Goal: Task Accomplishment & Management: Manage account settings

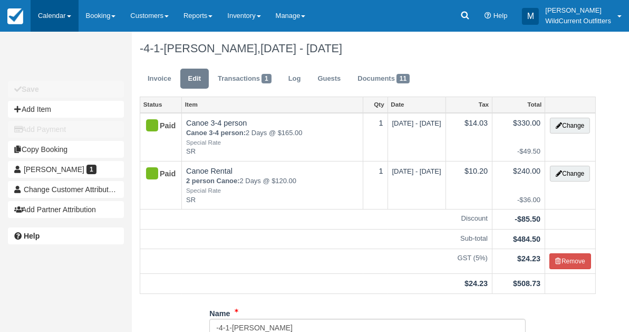
click at [43, 11] on link "Calendar" at bounding box center [55, 16] width 48 height 32
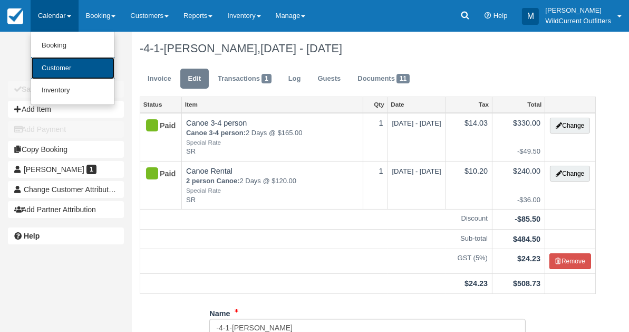
click at [55, 63] on link "Customer" at bounding box center [72, 68] width 83 height 23
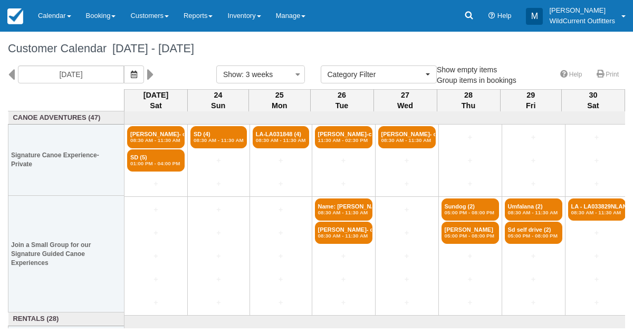
select select
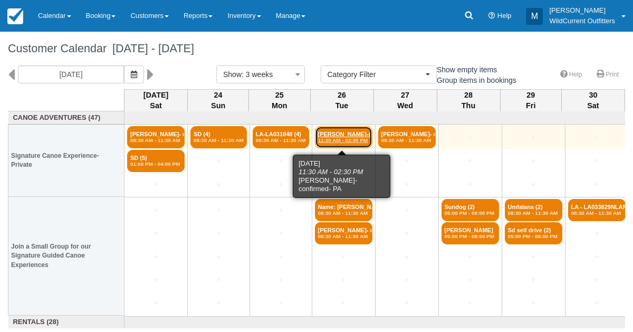
click at [336, 131] on link "Marilyn Smith-confir (5) 11:30 AM - 02:30 PM" at bounding box center [343, 137] width 57 height 22
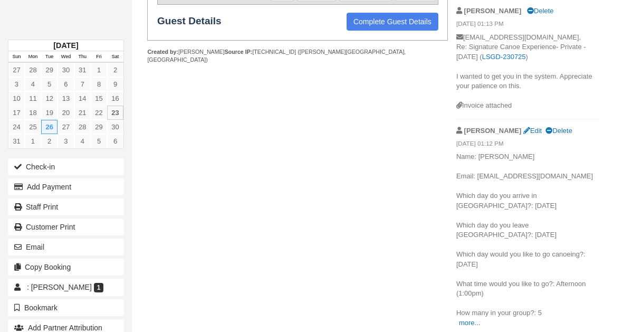
scroll to position [384, 0]
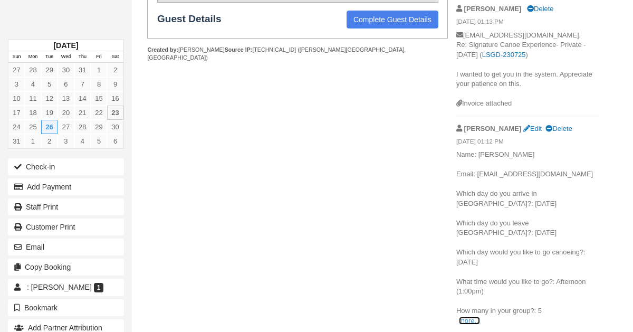
click at [462, 317] on link "more..." at bounding box center [469, 320] width 21 height 8
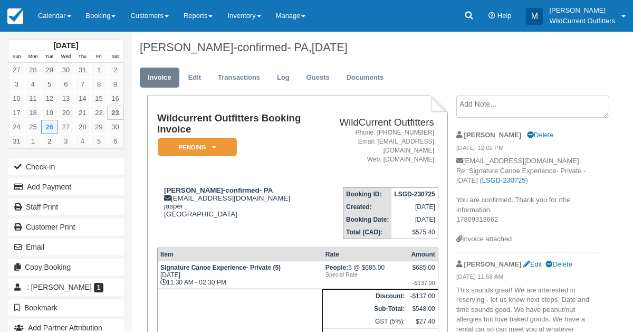
scroll to position [0, 0]
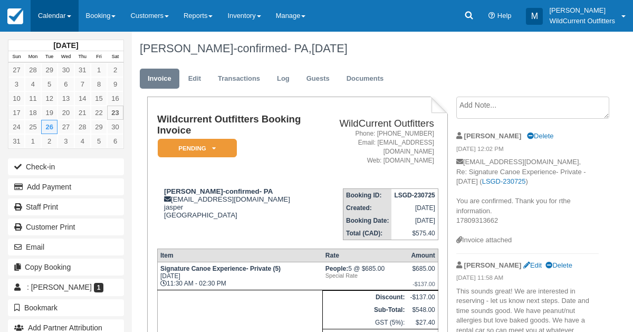
click at [55, 9] on link "Calendar" at bounding box center [55, 16] width 48 height 32
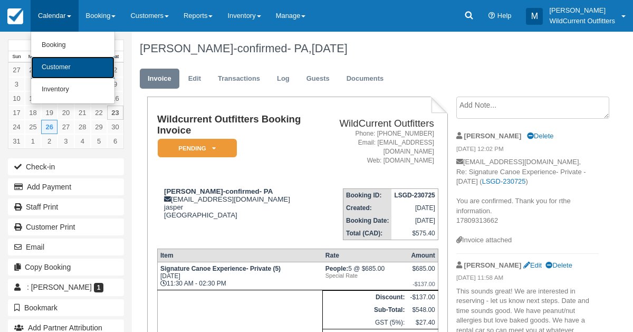
click at [56, 63] on link "Customer" at bounding box center [72, 67] width 83 height 22
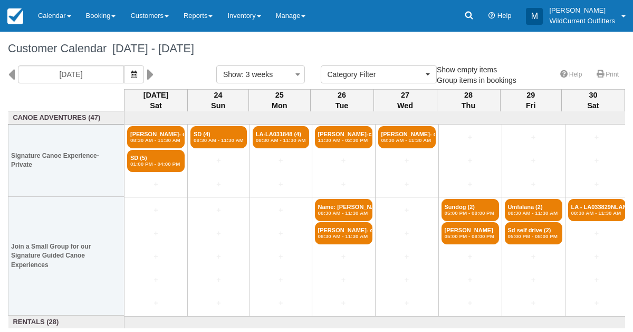
select select
click at [137, 73] on icon "button" at bounding box center [134, 74] width 6 height 7
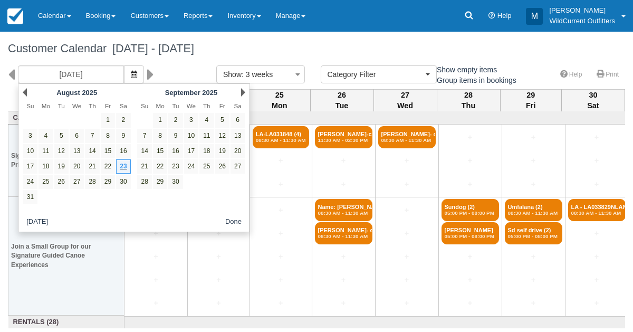
click at [240, 91] on div "Next September 2025" at bounding box center [191, 92] width 114 height 15
click at [243, 90] on link "Next" at bounding box center [243, 92] width 4 height 8
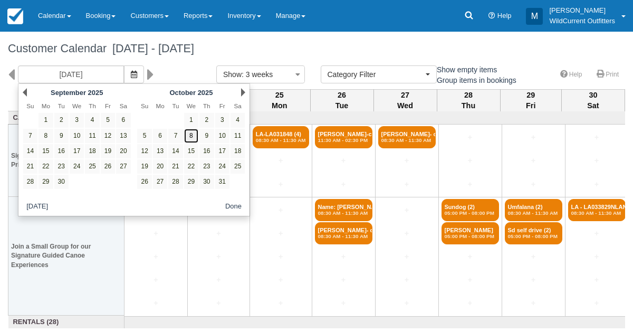
click at [192, 140] on link "8" at bounding box center [191, 136] width 14 height 14
type input "10/08/25"
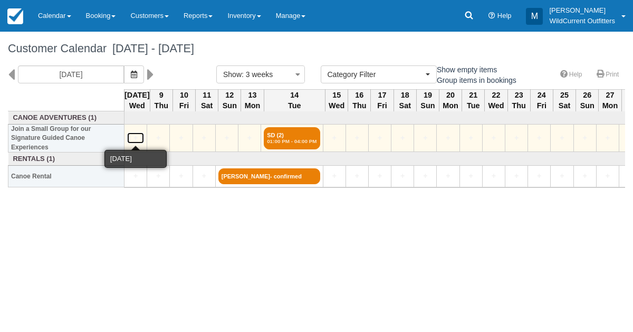
click at [131, 138] on link "+" at bounding box center [135, 137] width 17 height 11
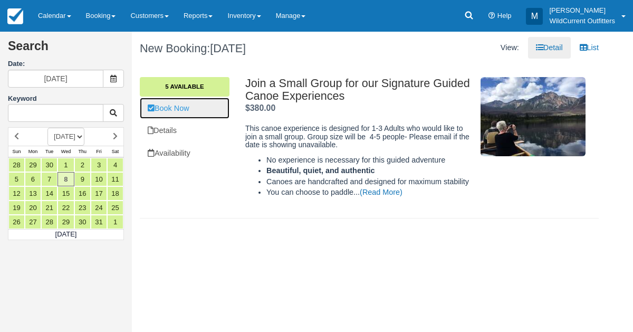
click at [160, 105] on link "Book Now" at bounding box center [185, 109] width 90 height 22
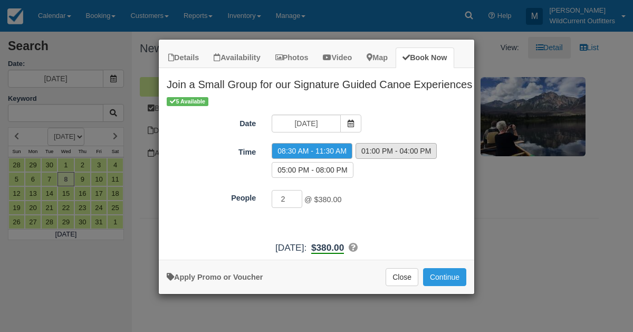
click at [381, 143] on label "01:00 PM - 04:00 PM" at bounding box center [395, 151] width 81 height 16
radio input "true"
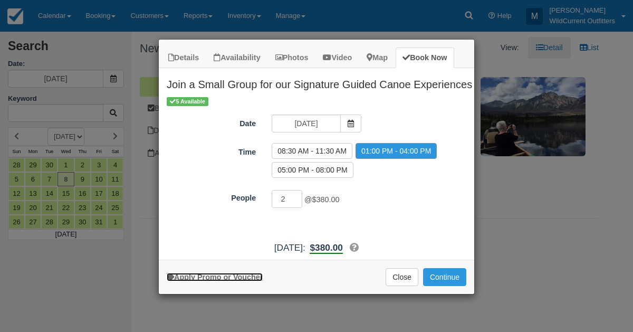
click at [237, 273] on link "Apply Promo or Voucher" at bounding box center [215, 277] width 96 height 8
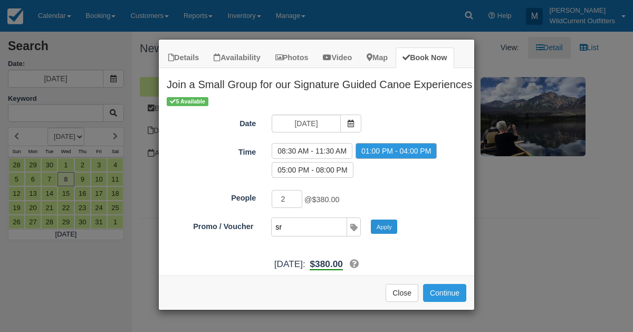
type input "sr"
click at [386, 225] on button "Apply" at bounding box center [384, 226] width 26 height 14
click at [446, 284] on button "Continue" at bounding box center [444, 293] width 43 height 18
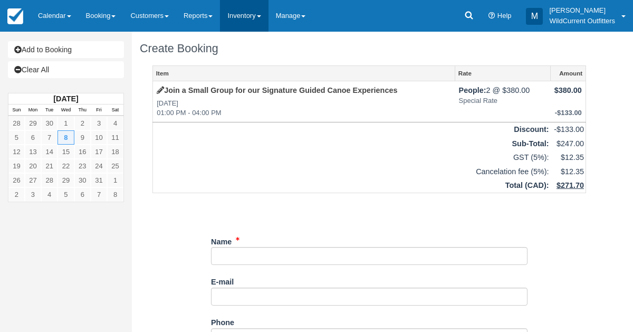
click at [255, 9] on link "Inventory" at bounding box center [244, 16] width 48 height 32
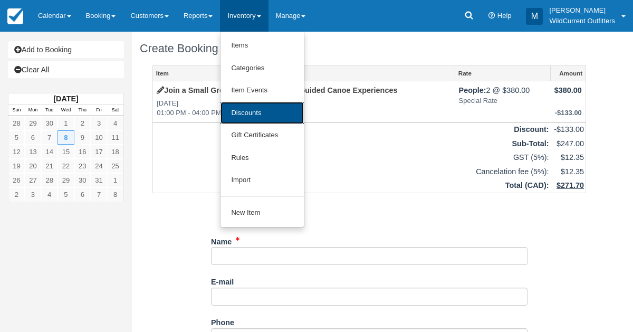
click at [255, 102] on link "Discounts" at bounding box center [261, 113] width 83 height 23
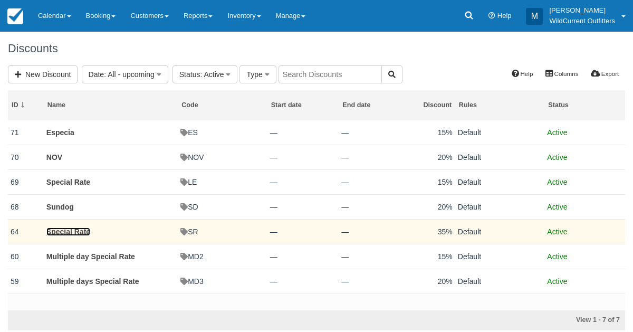
click at [80, 232] on link "Special Rate" at bounding box center [68, 231] width 44 height 8
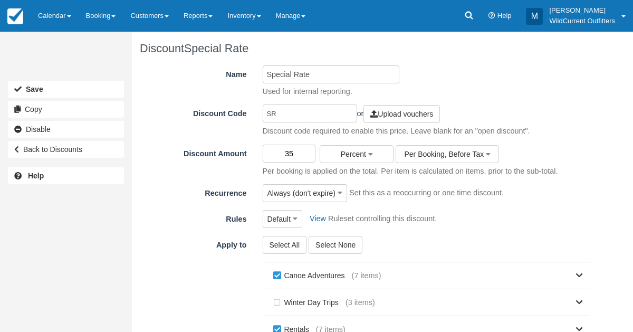
click at [298, 150] on input "35" at bounding box center [289, 154] width 53 height 18
type input "3"
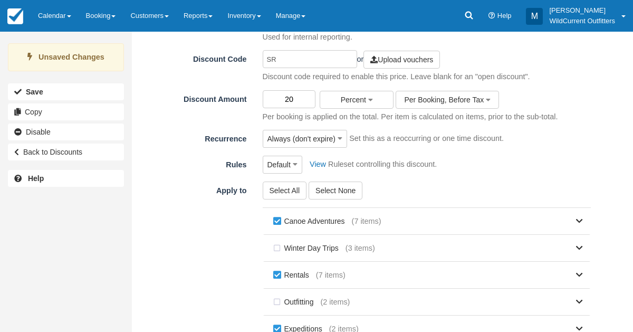
scroll to position [209, 0]
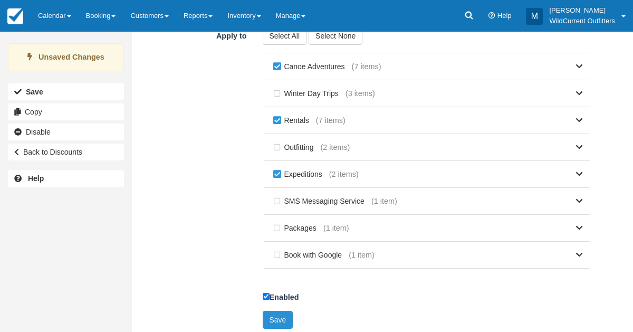
type input "20"
click at [266, 311] on button "Save" at bounding box center [278, 320] width 31 height 18
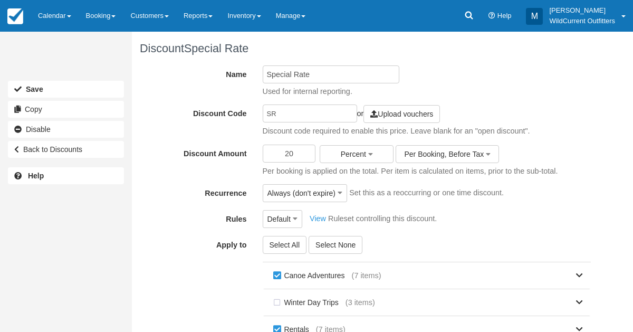
scroll to position [205, 0]
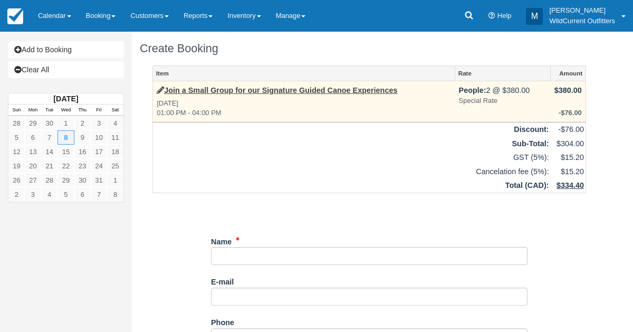
click at [162, 86] on strong "Join a Small Group for our Signature Guided Canoe Experiences" at bounding box center [277, 90] width 240 height 8
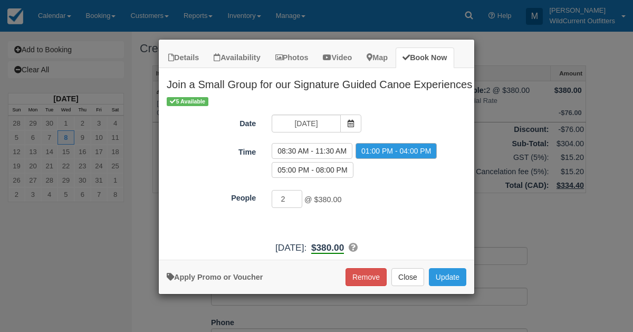
click at [132, 249] on div "Details Availability Photos Video Map Book Now Join a Small Group for our Signa…" at bounding box center [316, 166] width 633 height 332
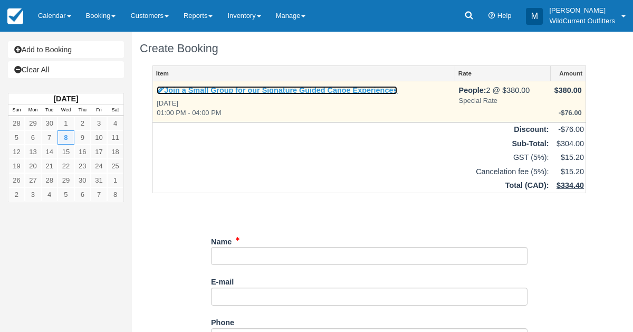
click at [159, 89] on icon at bounding box center [160, 89] width 7 height 7
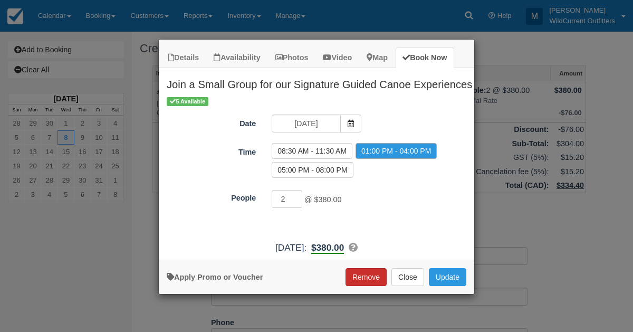
click at [373, 276] on button "Remove" at bounding box center [365, 277] width 41 height 18
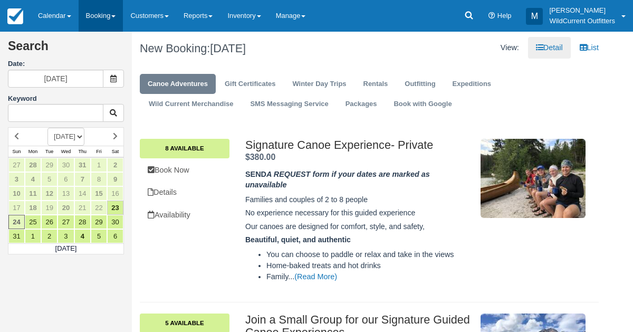
click at [87, 11] on link "Booking" at bounding box center [101, 16] width 45 height 32
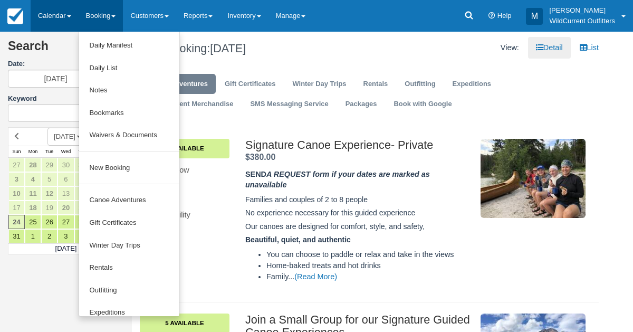
click at [56, 15] on link "Calendar" at bounding box center [55, 16] width 48 height 32
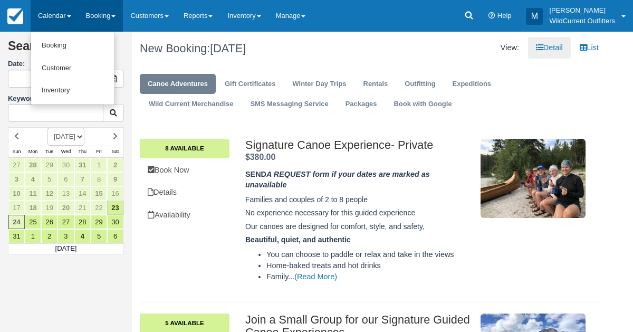
click at [97, 11] on link "Booking" at bounding box center [101, 16] width 45 height 32
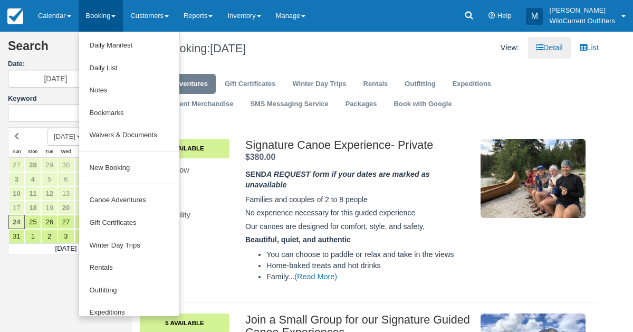
click at [102, 179] on ul "Daily Manifest Daily List Notes Bookmarks Waivers & Documents New Booking Canoe…" at bounding box center [129, 174] width 101 height 285
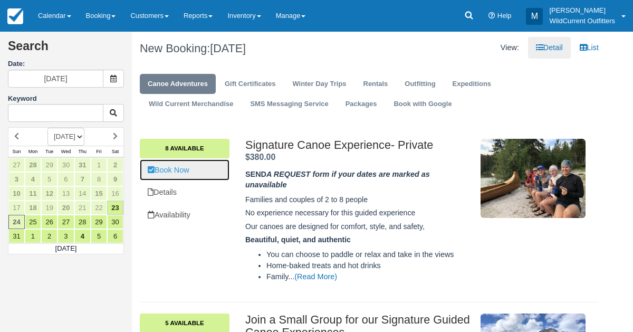
click at [180, 168] on link "Book Now" at bounding box center [185, 170] width 90 height 22
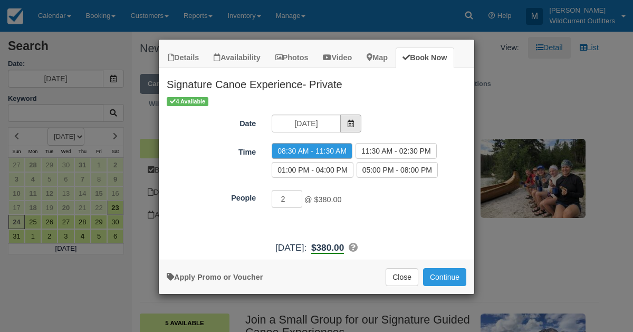
click at [348, 121] on icon "Item Modal" at bounding box center [350, 123] width 7 height 7
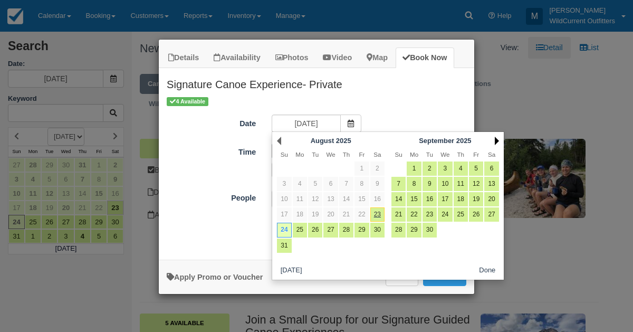
click at [497, 137] on link "Next" at bounding box center [497, 141] width 4 height 8
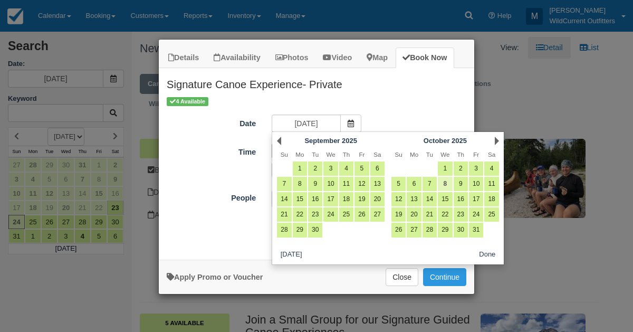
click at [444, 182] on link "8" at bounding box center [445, 184] width 14 height 14
type input "10/08/25"
radio input "false"
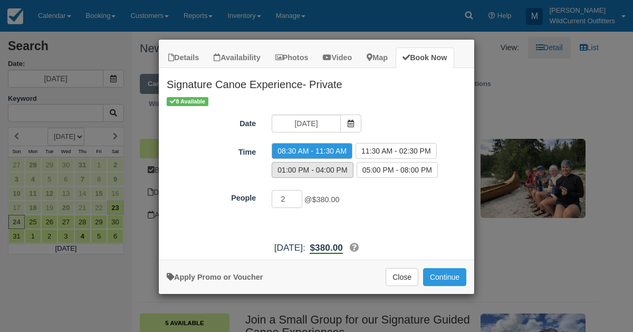
click at [340, 162] on label "01:00 PM - 04:00 PM" at bounding box center [312, 170] width 81 height 16
radio input "true"
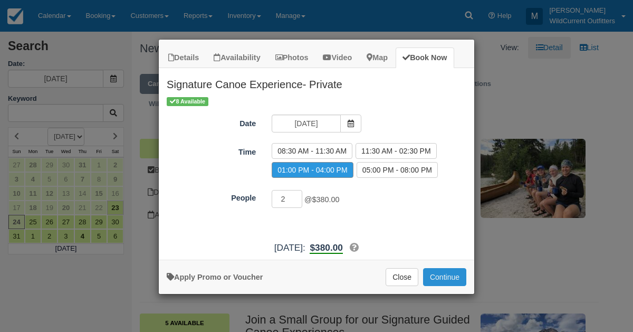
click at [435, 271] on button "Continue" at bounding box center [444, 277] width 43 height 18
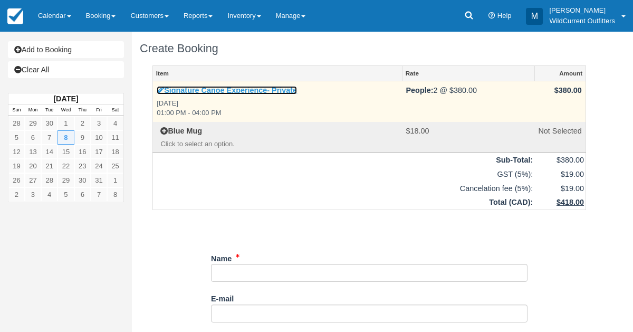
click at [161, 89] on icon at bounding box center [160, 89] width 7 height 7
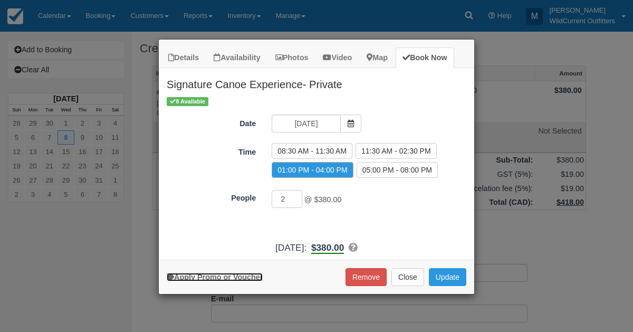
click at [237, 273] on link "Apply Promo or Voucher" at bounding box center [215, 277] width 96 height 8
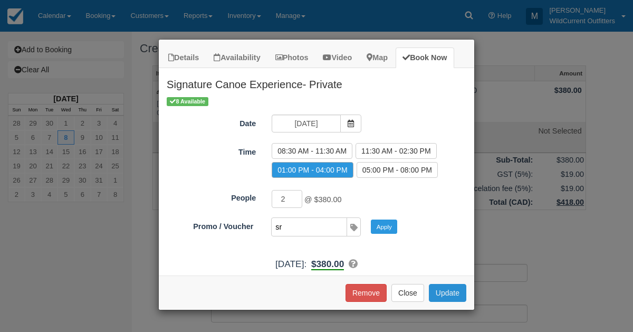
type input "sr"
click at [460, 284] on button "Update" at bounding box center [447, 293] width 37 height 18
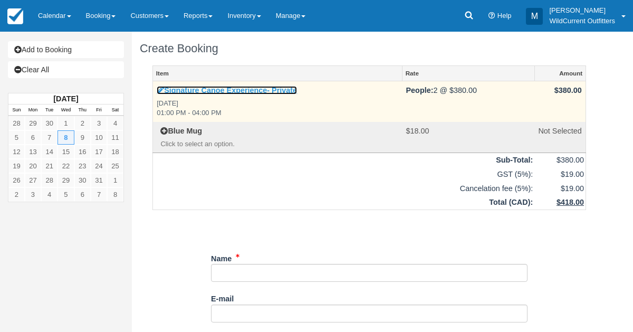
click at [161, 89] on icon at bounding box center [160, 89] width 7 height 7
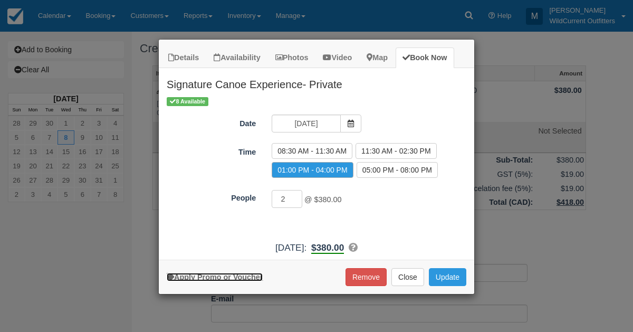
click at [244, 274] on link "Apply Promo or Voucher" at bounding box center [215, 277] width 96 height 8
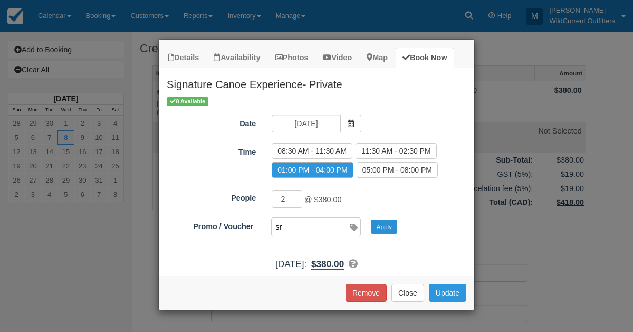
type input "sr"
click at [383, 219] on button "Apply" at bounding box center [384, 226] width 26 height 14
click at [445, 284] on button "Update" at bounding box center [447, 293] width 37 height 18
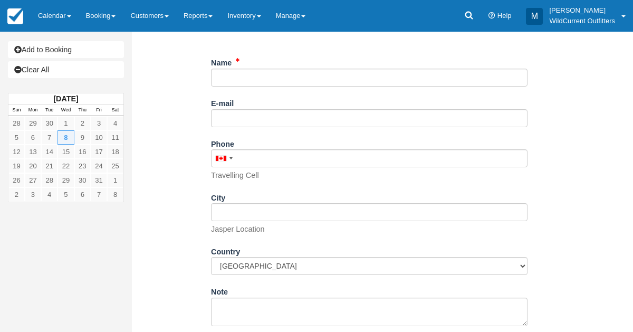
scroll to position [261, 0]
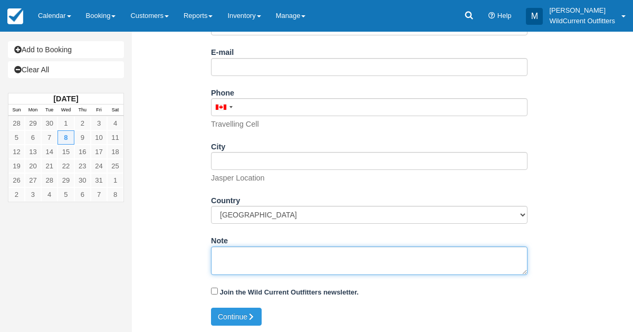
click at [265, 265] on textarea "Note" at bounding box center [369, 260] width 316 height 28
paste textarea "Name: Christian Thomae Email: info@dr-thomae.de Which day do you arrive in Jasp…"
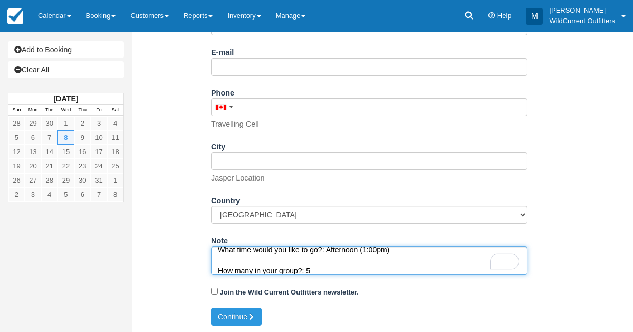
scroll to position [111, 0]
type textarea "Name: Christian Thomae Email: info@dr-thomae.de Which day do you arrive in Jasp…"
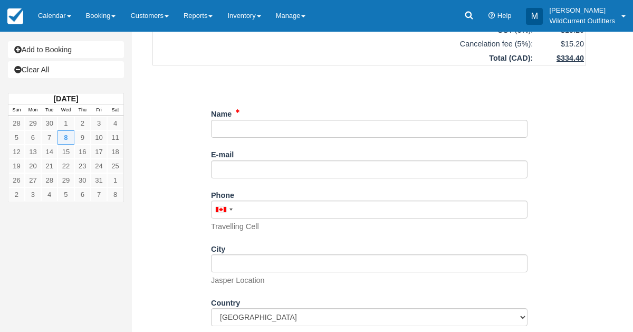
scroll to position [0, 0]
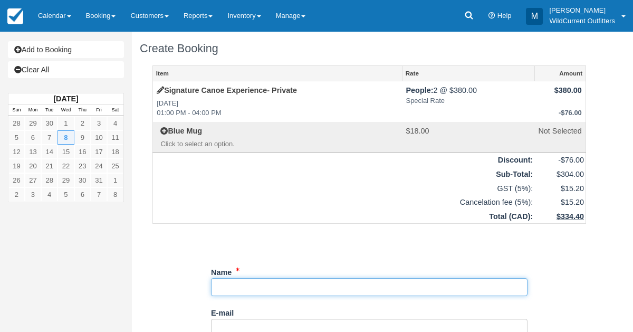
click at [248, 280] on input "Name" at bounding box center [369, 287] width 316 height 18
paste input "Victoria Stevenson"
type input "Victoria Stevenson"
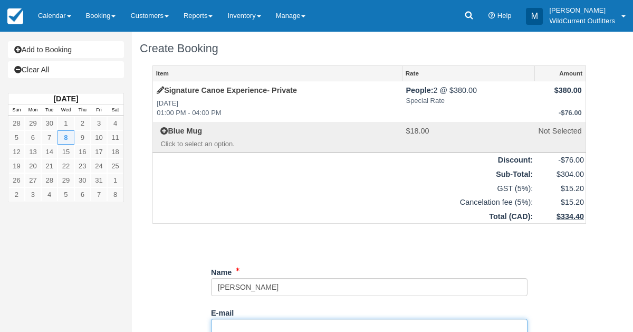
click at [222, 329] on input "E-mail" at bounding box center [369, 328] width 316 height 18
paste input "stevensonvictoria48@gmail.com"
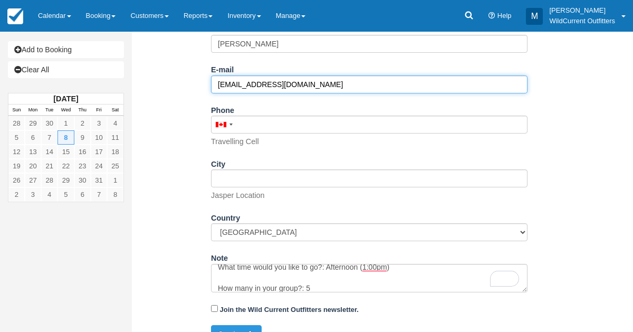
scroll to position [261, 0]
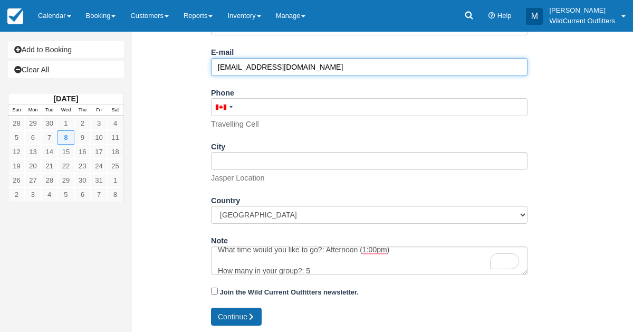
type input "stevensonvictoria48@gmail.com"
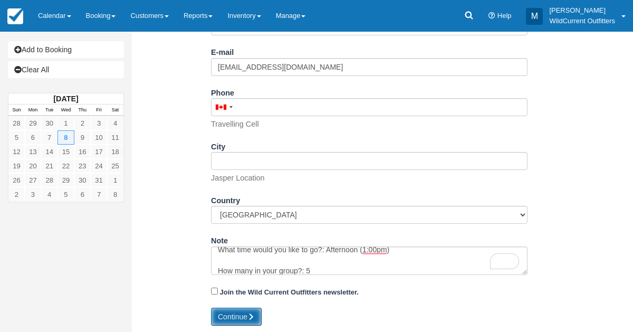
click at [227, 307] on button "Continue" at bounding box center [236, 316] width 51 height 18
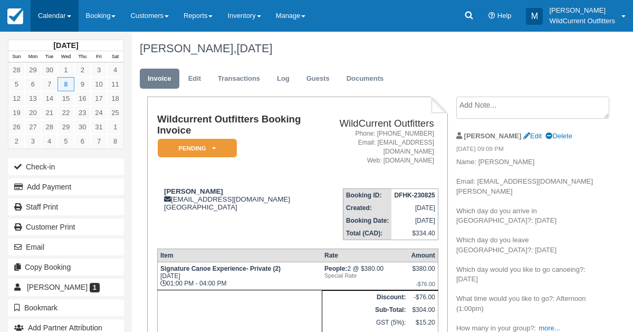
click at [50, 12] on link "Calendar" at bounding box center [55, 16] width 48 height 32
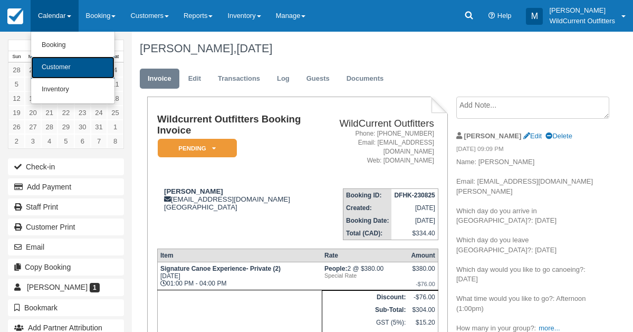
click at [58, 64] on link "Customer" at bounding box center [72, 67] width 83 height 22
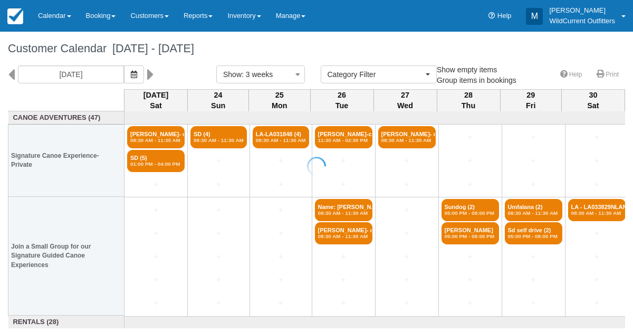
select select
click at [13, 71] on icon at bounding box center [11, 74] width 7 height 18
type input "08/02/25"
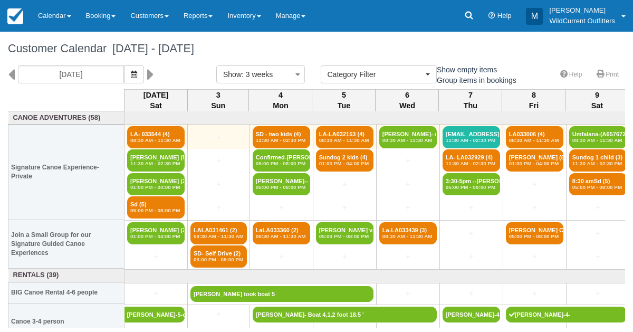
click at [400, 126] on td "Melanie Toman- confi (4) 08:30 AM - 11:30 AM" at bounding box center [407, 136] width 63 height 25
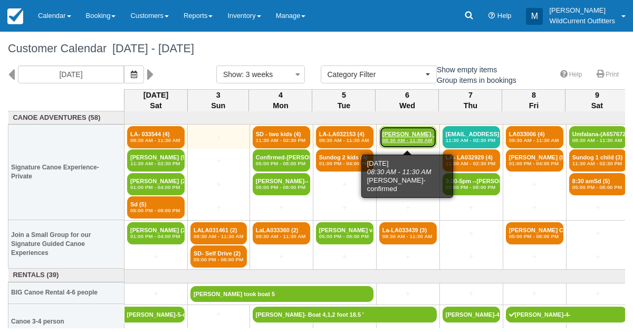
click at [401, 137] on em "08:30 AM - 11:30 AM" at bounding box center [407, 140] width 51 height 6
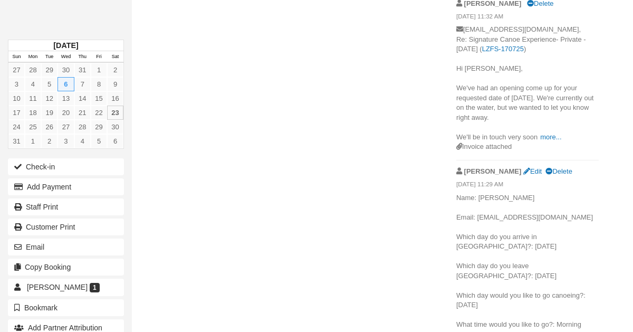
scroll to position [662, 0]
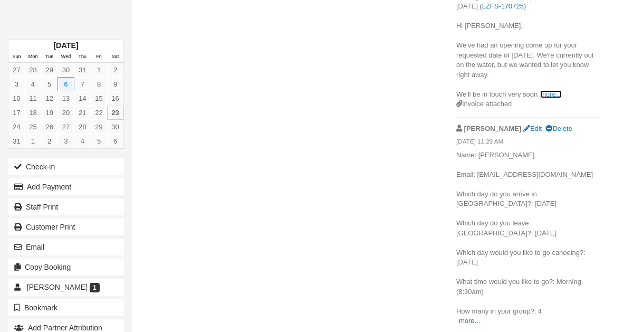
click at [546, 90] on link "more..." at bounding box center [550, 94] width 21 height 8
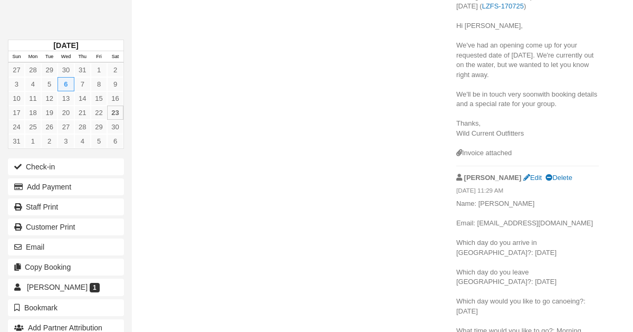
scroll to position [711, 0]
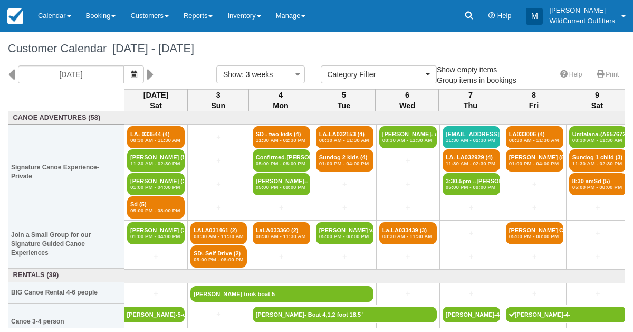
select select
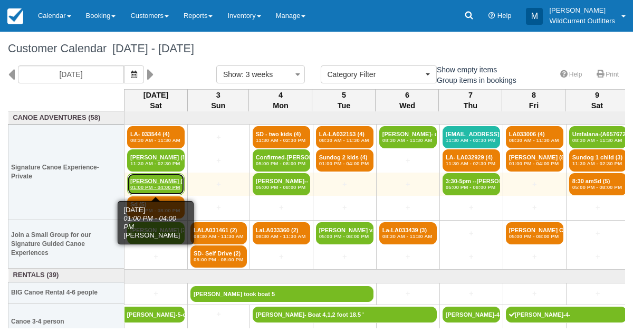
click at [161, 185] on em "01:00 PM - 04:00 PM" at bounding box center [155, 187] width 51 height 6
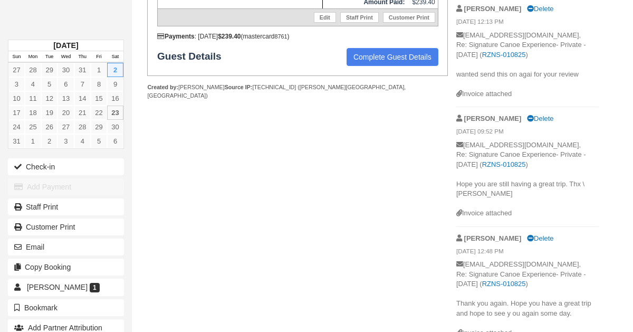
scroll to position [359, 0]
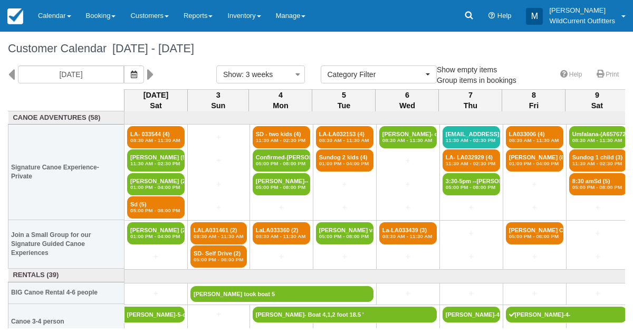
select select
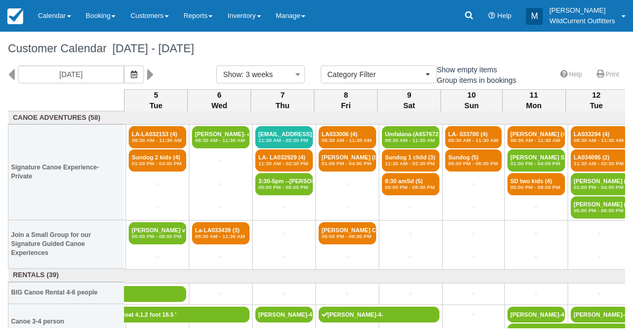
scroll to position [0, 188]
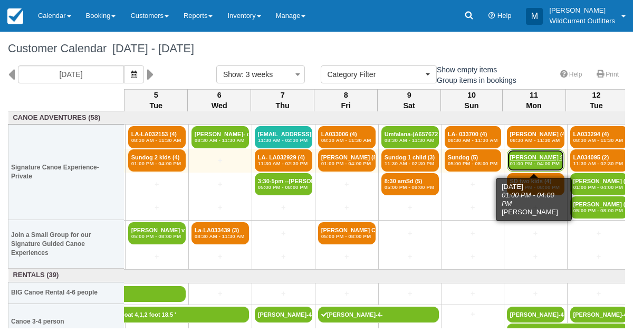
click at [524, 157] on link "Magalie Soughikan (2) 01:00 PM - 04:00 PM" at bounding box center [535, 160] width 57 height 22
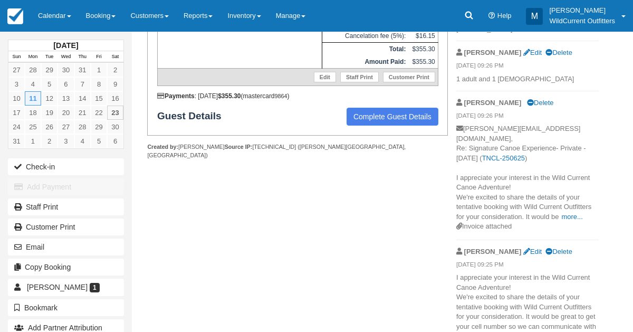
scroll to position [306, 0]
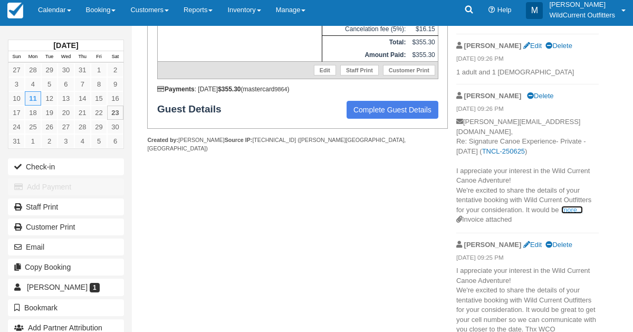
click at [570, 206] on link "more..." at bounding box center [571, 210] width 21 height 8
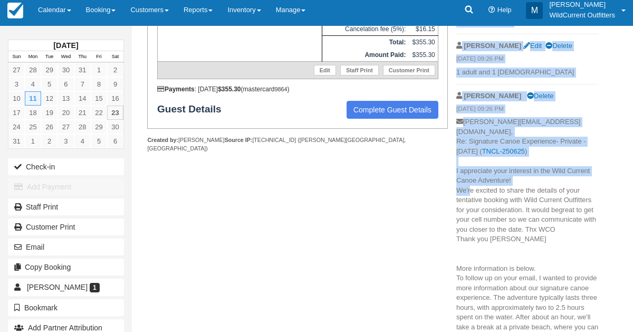
drag, startPoint x: 456, startPoint y: 161, endPoint x: 469, endPoint y: 185, distance: 27.1
drag, startPoint x: 455, startPoint y: 160, endPoint x: 473, endPoint y: 169, distance: 19.6
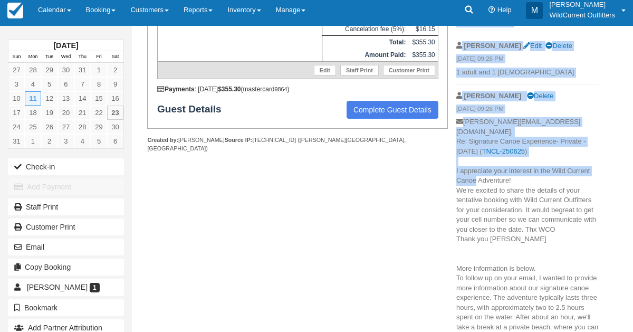
drag, startPoint x: 456, startPoint y: 160, endPoint x: 471, endPoint y: 168, distance: 17.9
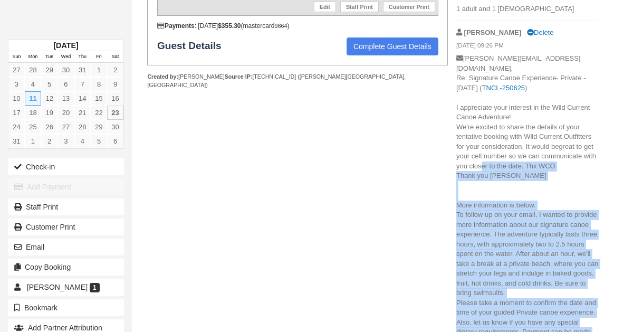
scroll to position [367, 0]
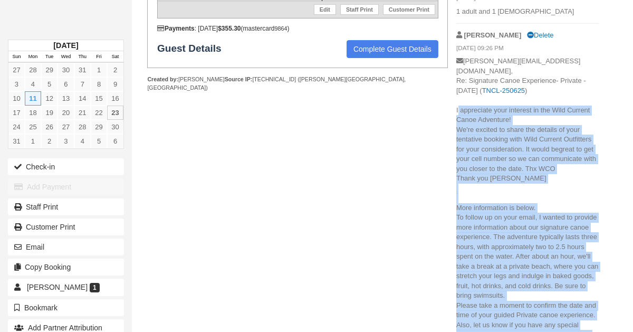
drag, startPoint x: 533, startPoint y: 276, endPoint x: 456, endPoint y: 104, distance: 188.6
click at [456, 104] on p "magalie@canadadecouverte.com, Re: Signature Canoe Experience- Private - Mon Aug…" at bounding box center [527, 334] width 142 height 556
copy p "I appreciate your interest in the Wild Current Canoe Adventure! We're excited t…"
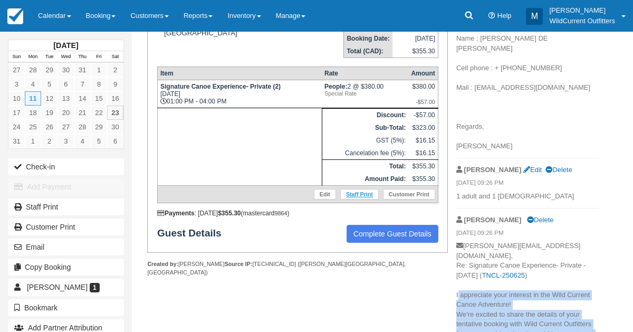
scroll to position [0, 0]
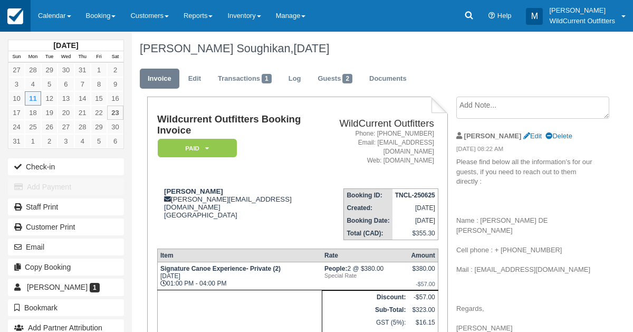
click at [9, 9] on img at bounding box center [15, 16] width 16 height 16
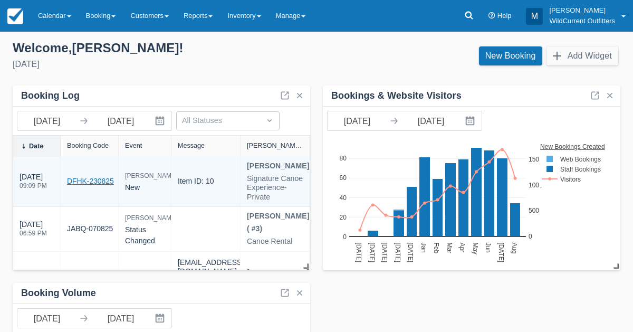
click at [102, 186] on link "DFHK-230825" at bounding box center [90, 181] width 47 height 11
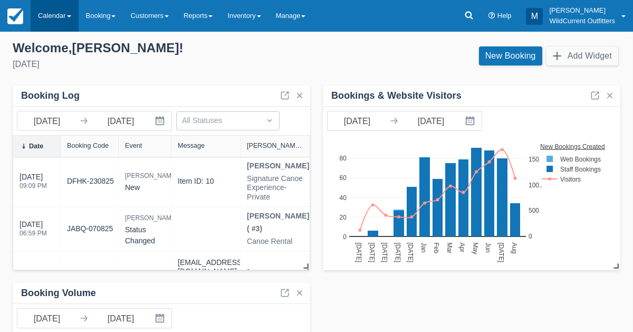
click at [53, 16] on link "Calendar" at bounding box center [55, 16] width 48 height 32
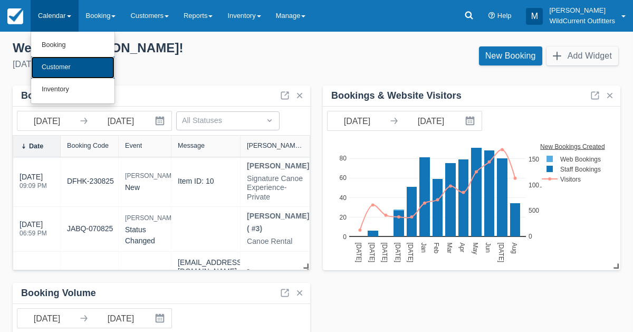
click at [54, 60] on link "Customer" at bounding box center [72, 67] width 83 height 22
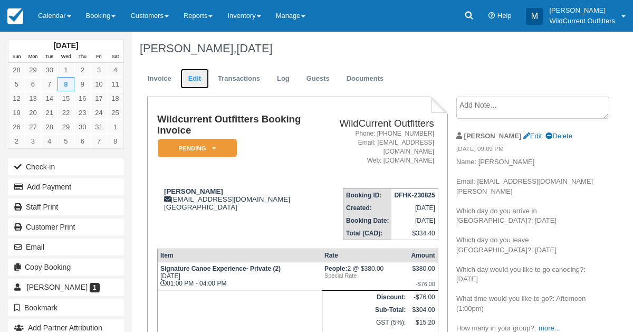
click at [189, 75] on link "Edit" at bounding box center [194, 79] width 28 height 21
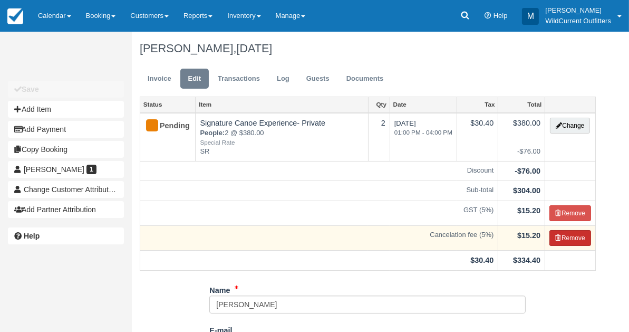
click at [561, 235] on button "Remove" at bounding box center [571, 238] width 42 height 16
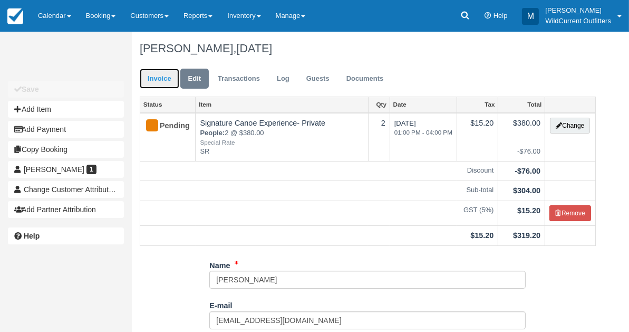
click at [158, 80] on link "Invoice" at bounding box center [160, 79] width 40 height 21
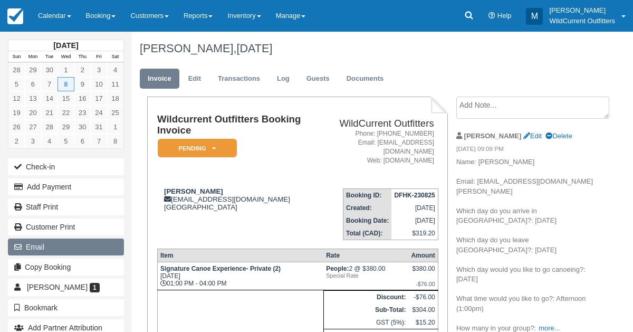
click at [31, 249] on button "Email" at bounding box center [66, 246] width 116 height 17
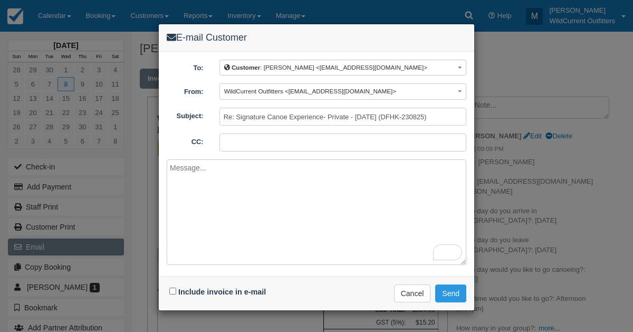
paste textarea "I appreciate your interest in the Wild Current Canoe Adventure! We're excited t…"
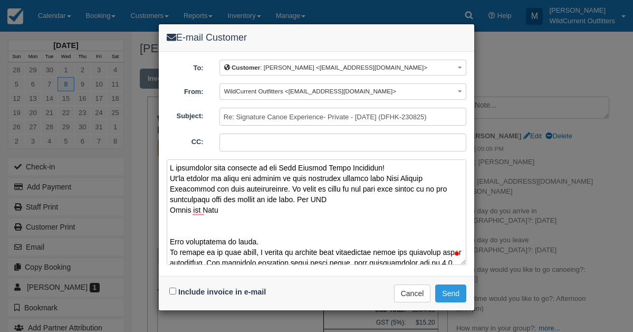
click at [246, 200] on textarea "To enrich screen reader interactions, please activate Accessibility in Grammarl…" at bounding box center [317, 211] width 300 height 105
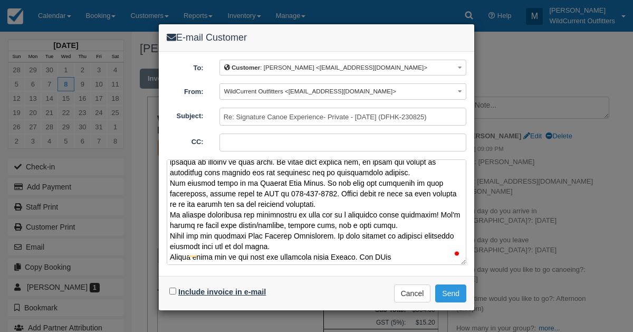
scroll to position [217, 0]
drag, startPoint x: 169, startPoint y: 166, endPoint x: 411, endPoint y: 263, distance: 261.0
click at [411, 263] on div at bounding box center [317, 213] width 300 height 109
type textarea "I appreciate your interest in the Wild Current Canoe Adventure! We're excited t…"
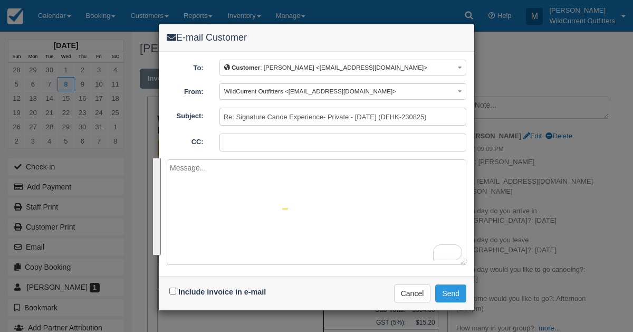
scroll to position [0, 0]
paste textarea "Hi Victoria, Thank you for your interest in the Wild Current Canoe Adventure! W…"
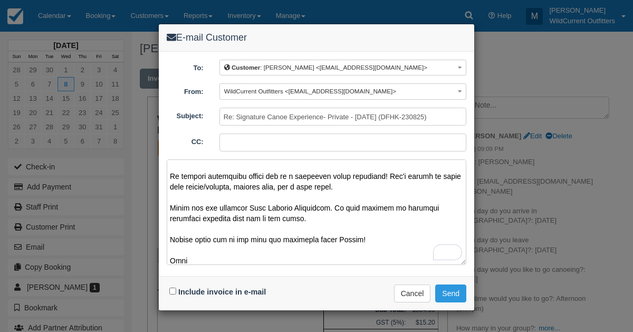
scroll to position [287, 0]
type textarea "Hi Victoria, Thank you for your interest in the Wild Current Canoe Adventure! W…"
click at [171, 288] on input "Include invoice in e-mail" at bounding box center [172, 290] width 7 height 7
checkbox input "true"
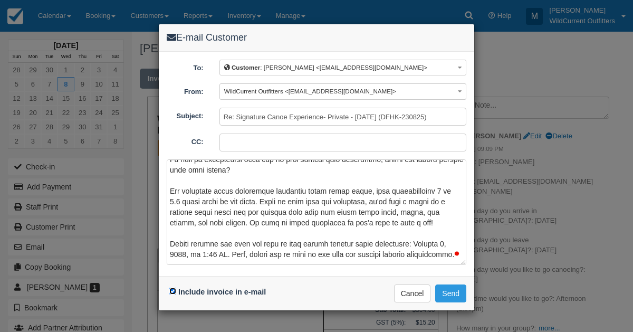
scroll to position [0, 0]
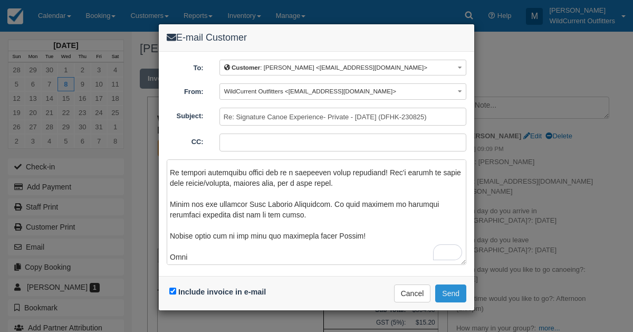
click at [455, 293] on button "Send" at bounding box center [450, 293] width 31 height 18
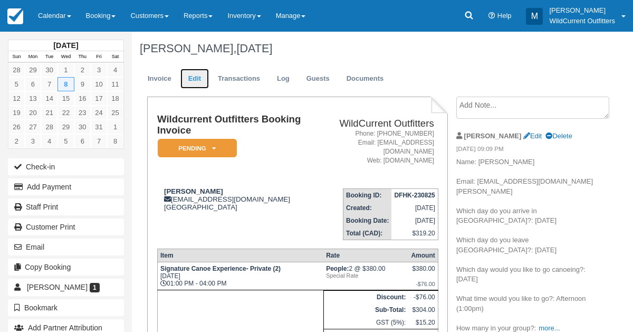
click at [194, 75] on link "Edit" at bounding box center [194, 79] width 28 height 21
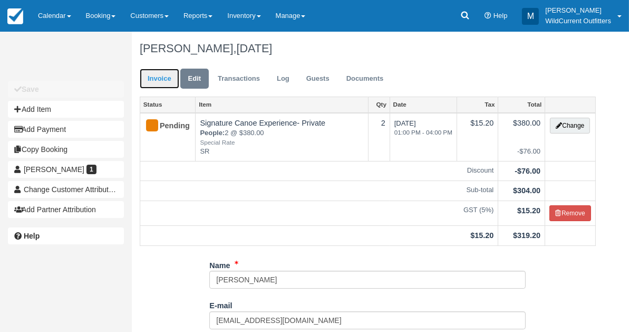
click at [156, 79] on link "Invoice" at bounding box center [160, 79] width 40 height 21
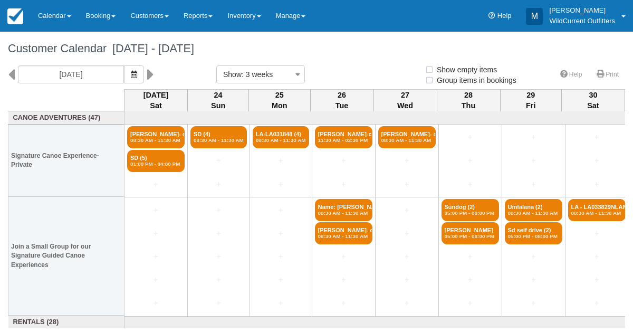
select select
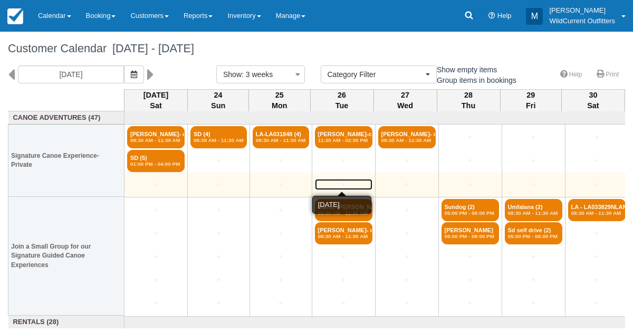
click at [345, 187] on link "+" at bounding box center [343, 184] width 57 height 11
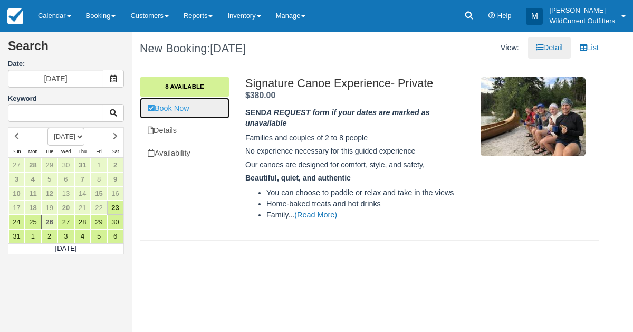
click at [173, 106] on link "Book Now" at bounding box center [185, 109] width 90 height 22
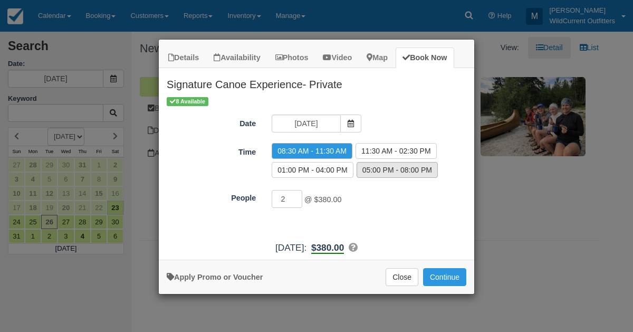
click at [378, 169] on label "05:00 PM - 08:00 PM" at bounding box center [397, 170] width 81 height 16
radio input "true"
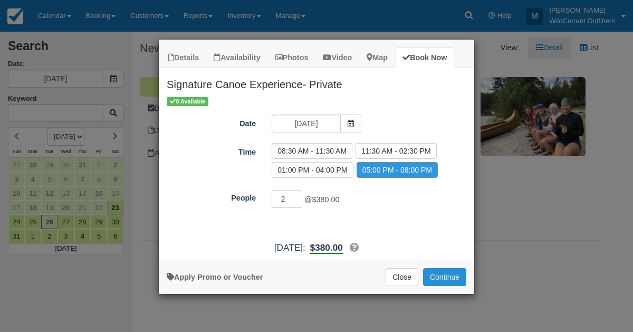
click at [438, 273] on button "Continue" at bounding box center [444, 277] width 43 height 18
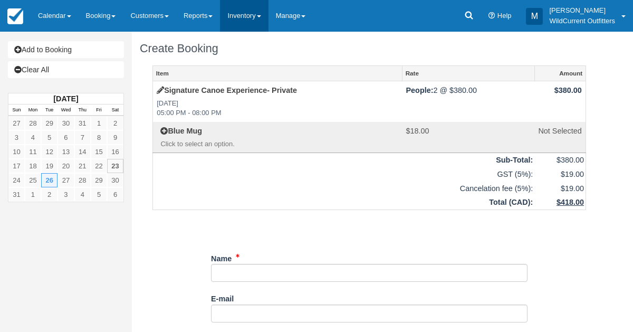
click at [242, 12] on link "Inventory" at bounding box center [244, 16] width 48 height 32
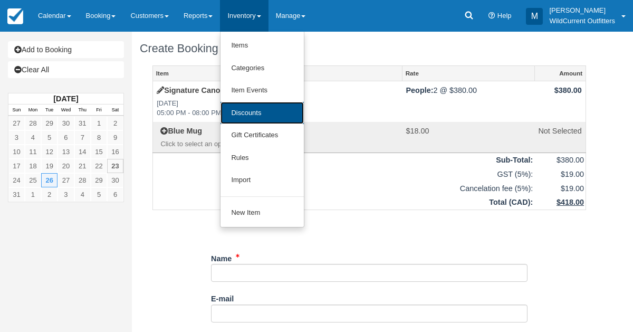
click at [240, 106] on link "Discounts" at bounding box center [261, 113] width 83 height 23
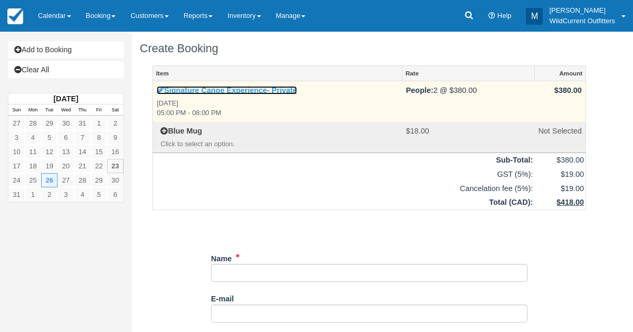
click at [159, 90] on icon at bounding box center [160, 89] width 7 height 7
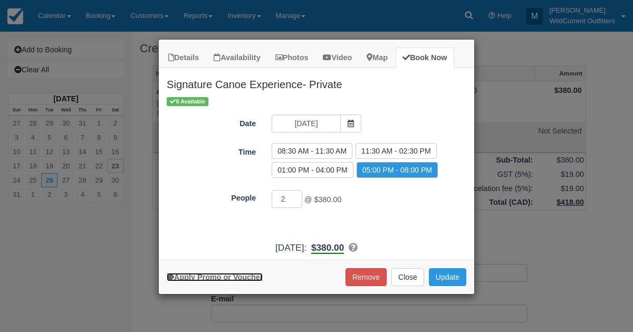
click at [227, 274] on link "Apply Promo or Voucher" at bounding box center [215, 277] width 96 height 8
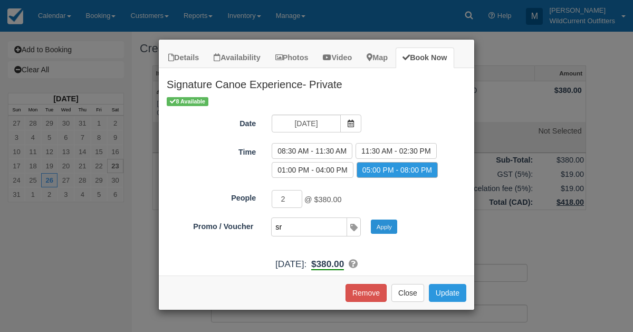
type input "sr"
click at [378, 226] on button "Apply" at bounding box center [384, 226] width 26 height 14
click at [436, 284] on button "Update" at bounding box center [447, 293] width 37 height 18
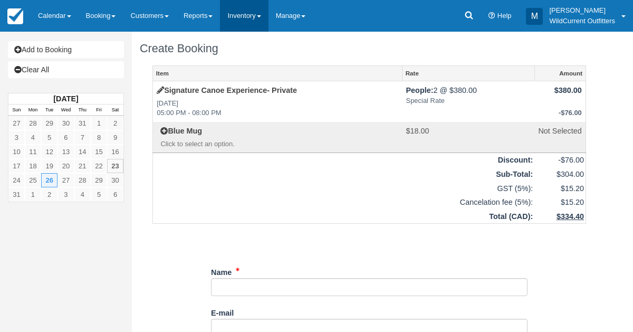
click at [232, 22] on link "Inventory" at bounding box center [244, 16] width 48 height 32
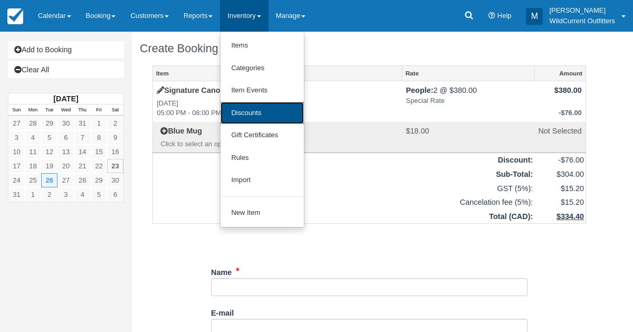
click at [240, 118] on link "Discounts" at bounding box center [261, 113] width 83 height 23
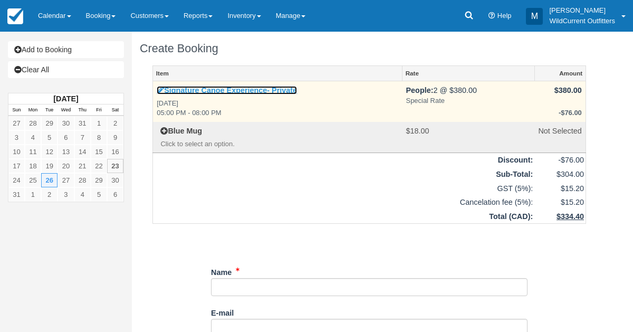
click at [159, 86] on link "Signature Canoe Experience- Private" at bounding box center [227, 90] width 140 height 8
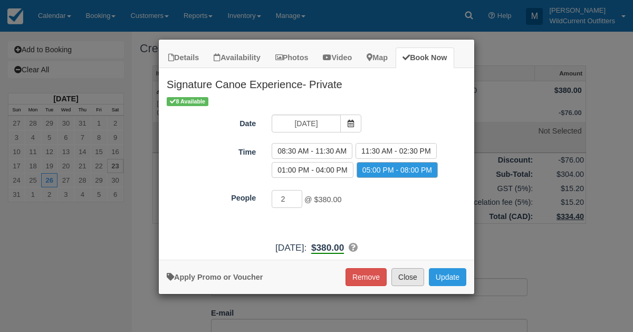
click at [403, 276] on button "Close" at bounding box center [407, 277] width 33 height 18
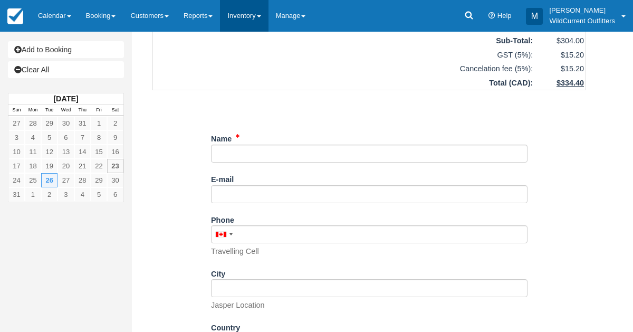
scroll to position [261, 0]
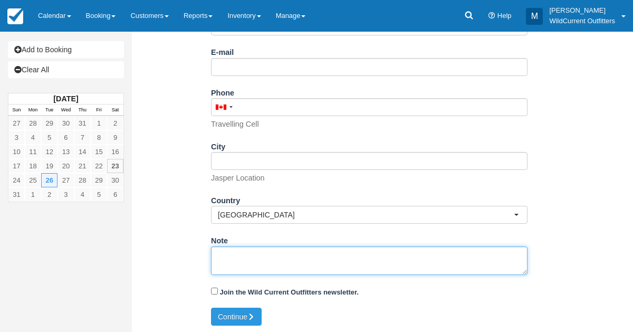
click at [234, 265] on textarea "Note" at bounding box center [369, 260] width 316 height 28
paste textarea "Name: Sima Nasr Email: simajaafar@gmail.com Which day do you arrive in Jasper?:…"
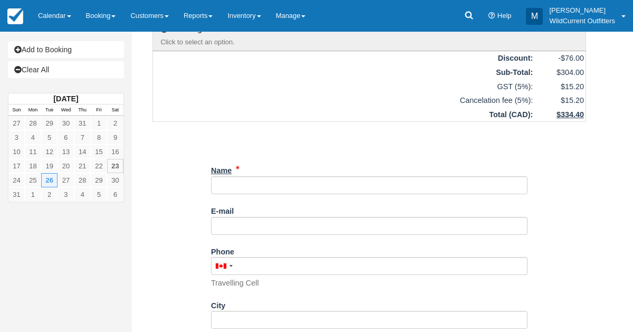
scroll to position [103, 0]
type textarea "Name: Sima Nasr Email: simajaafar@gmail.com Which day do you arrive in Jasper?:…"
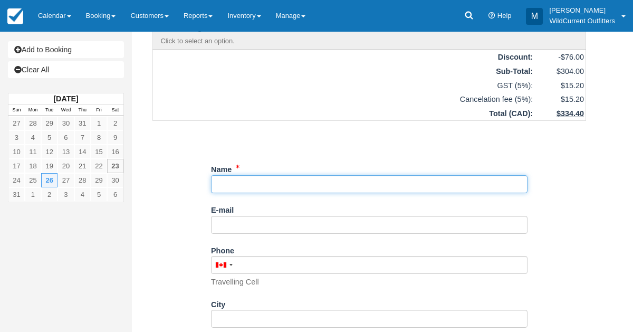
click at [239, 178] on input "Name" at bounding box center [369, 184] width 316 height 18
paste input "Sima Nasr"
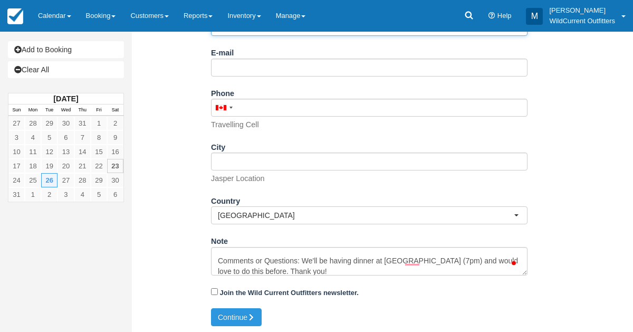
scroll to position [261, 0]
type input "Sima Nasr"
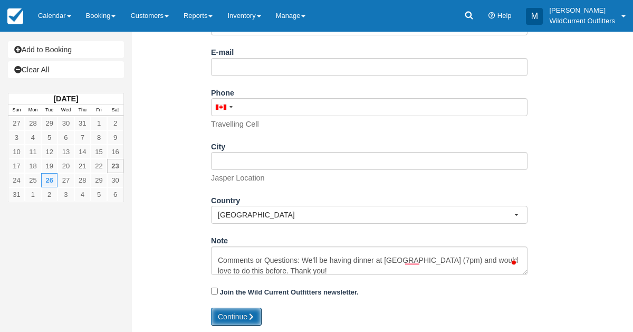
click at [235, 309] on button "Continue" at bounding box center [236, 316] width 51 height 18
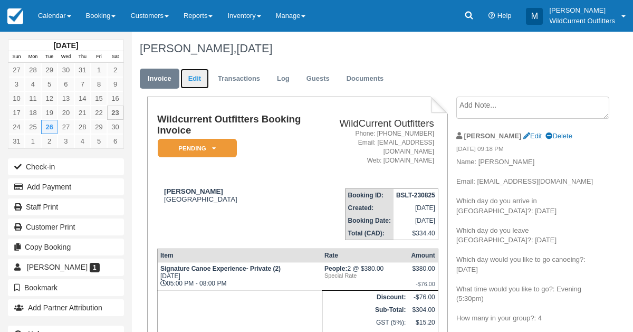
click at [189, 83] on link "Edit" at bounding box center [194, 79] width 28 height 21
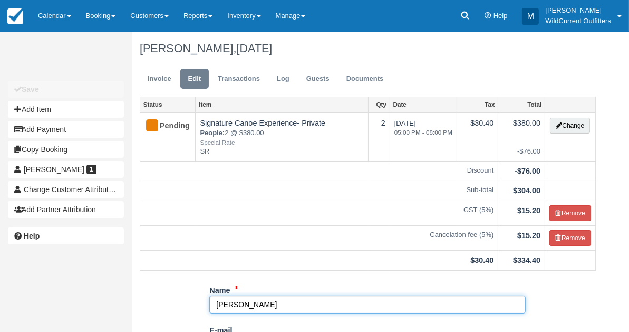
click at [215, 304] on input "[PERSON_NAME]" at bounding box center [367, 304] width 316 height 18
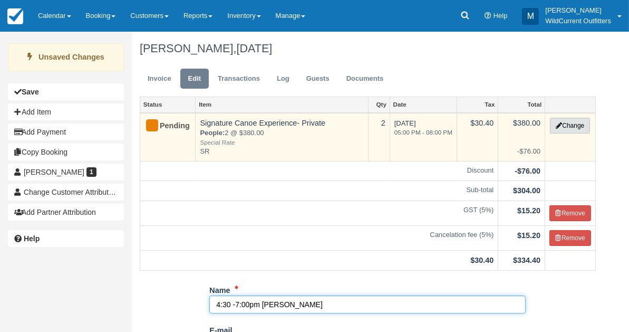
type input "4:30 -7:00pm [PERSON_NAME]"
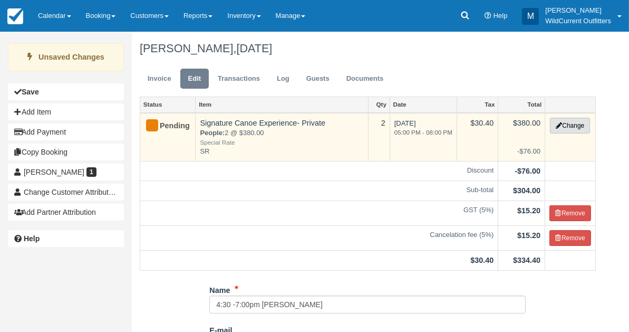
click at [570, 127] on button "Change" at bounding box center [570, 126] width 40 height 16
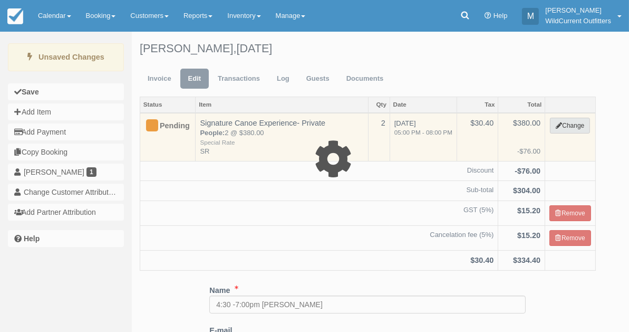
type input "380.00"
type input "SR"
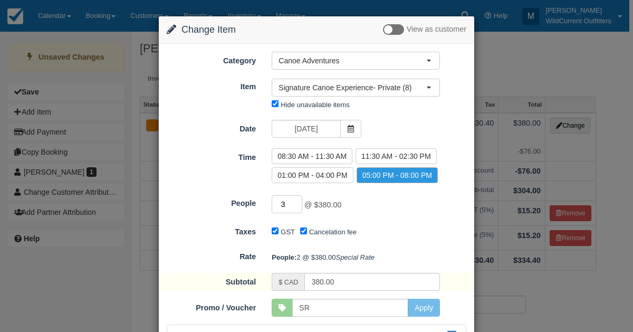
click at [297, 200] on input "3" at bounding box center [287, 204] width 31 height 18
type input "4"
click at [297, 200] on input "4" at bounding box center [287, 204] width 31 height 18
type input "585.00"
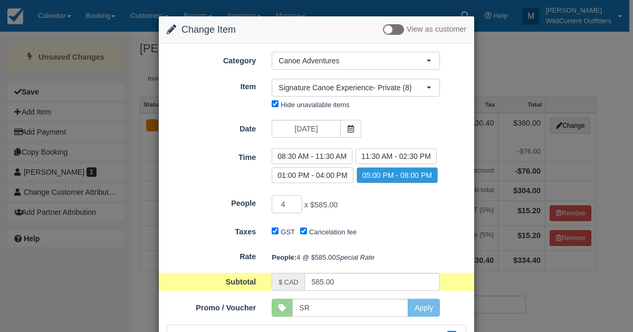
click at [393, 223] on div "Taxes GST Cancelation fee" at bounding box center [316, 231] width 315 height 17
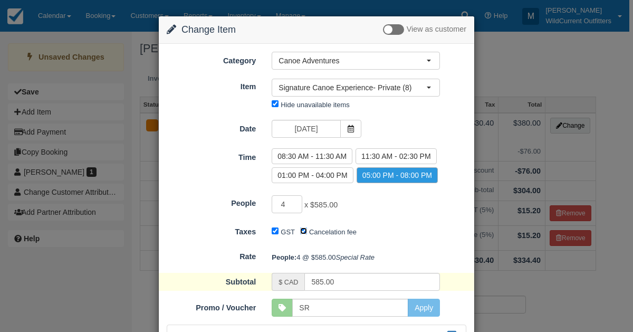
click at [300, 227] on input "Cancelation fee" at bounding box center [303, 230] width 7 height 7
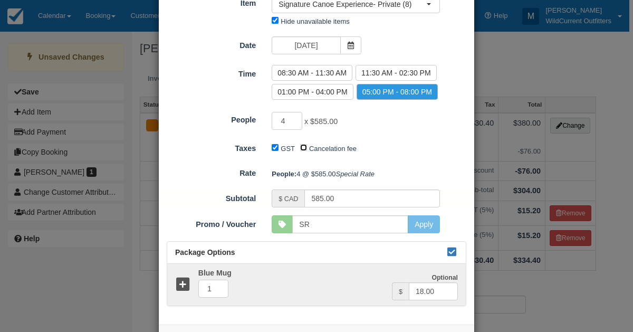
scroll to position [141, 0]
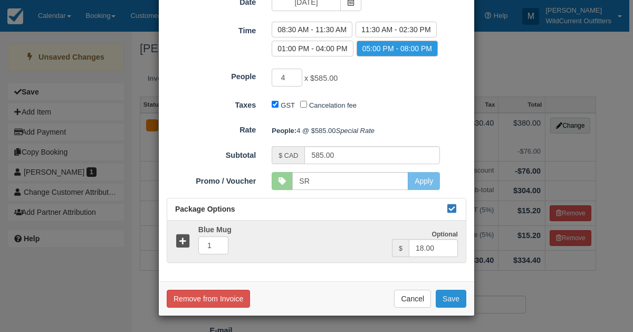
click at [451, 297] on button "Save" at bounding box center [451, 299] width 31 height 18
checkbox input "false"
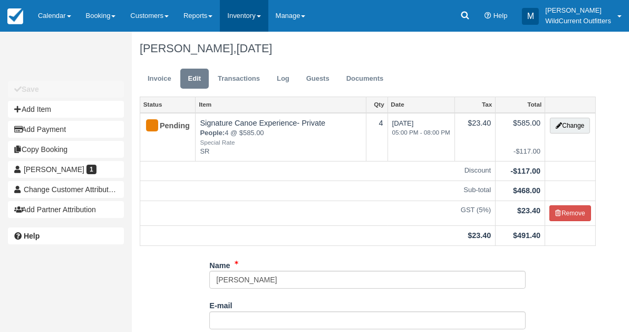
click at [240, 16] on link "Inventory" at bounding box center [244, 16] width 48 height 32
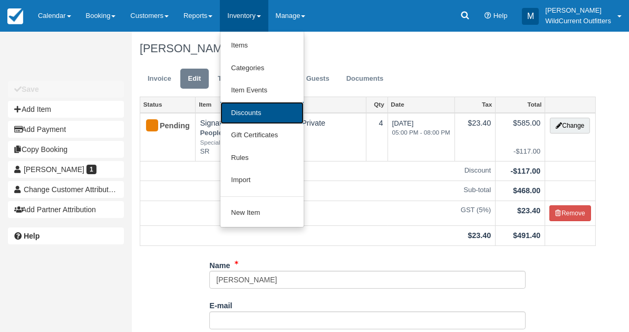
click at [234, 117] on link "Discounts" at bounding box center [261, 113] width 83 height 23
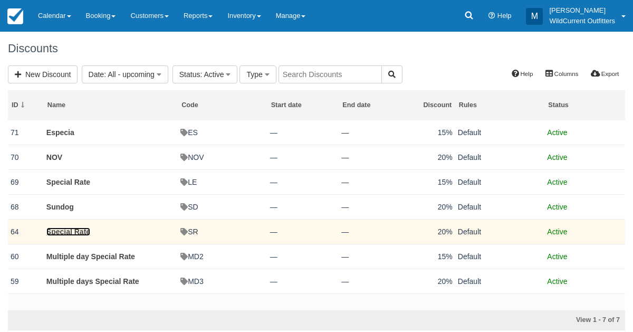
click at [61, 233] on link "Special Rate" at bounding box center [68, 231] width 44 height 8
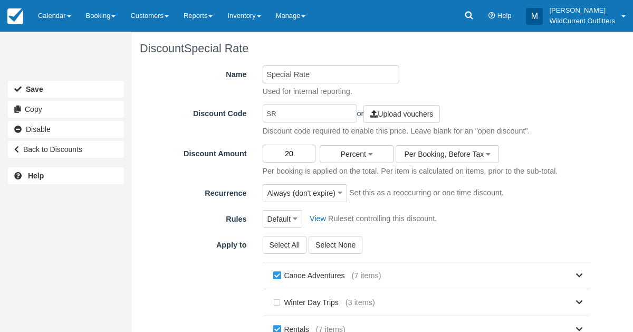
click at [298, 156] on input "20" at bounding box center [289, 154] width 53 height 18
type input "2"
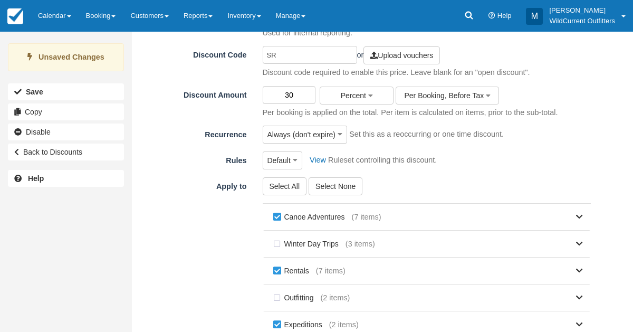
scroll to position [209, 0]
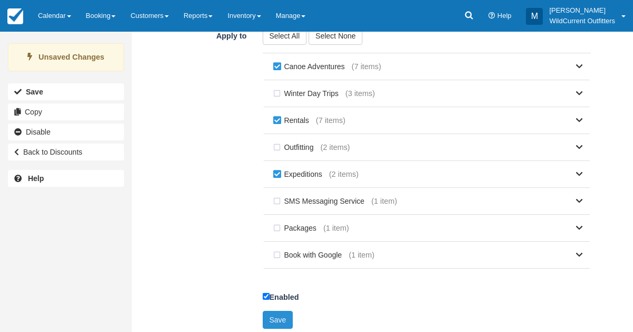
type input "30"
click at [279, 311] on button "Save" at bounding box center [278, 320] width 31 height 18
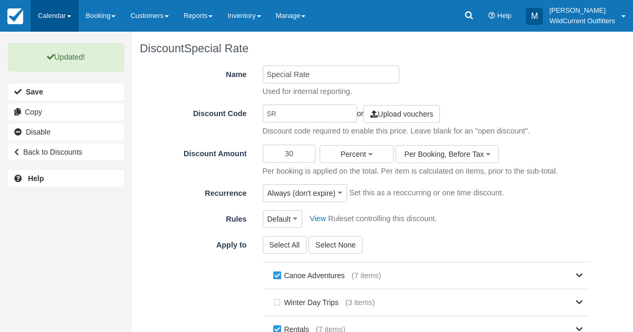
click at [38, 21] on link "Calendar" at bounding box center [55, 16] width 48 height 32
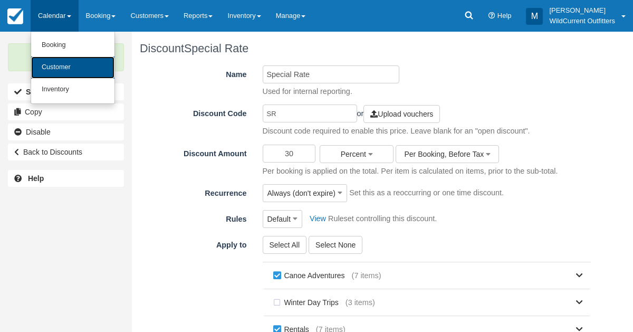
click at [48, 78] on link "Customer" at bounding box center [72, 67] width 83 height 22
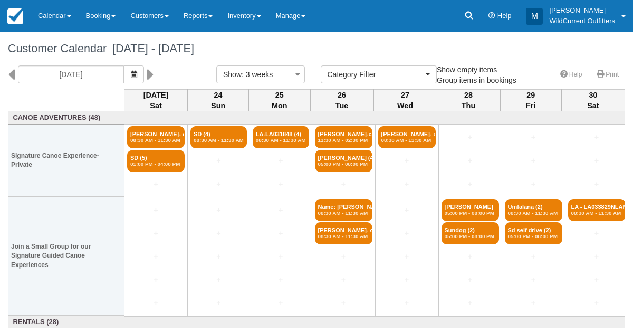
select select
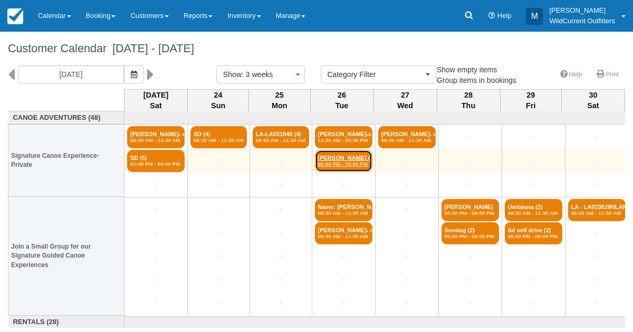
click at [332, 167] on link "Sima Nasr (4) 05:00 PM - 08:00 PM" at bounding box center [343, 161] width 57 height 22
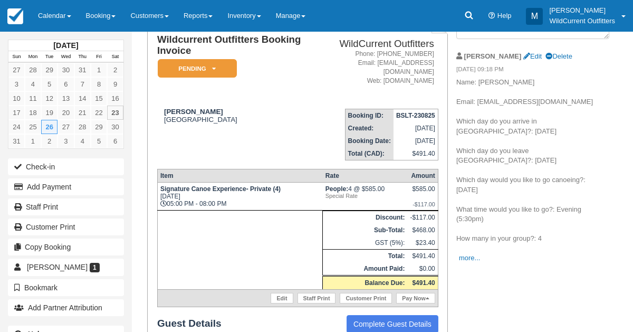
scroll to position [124, 0]
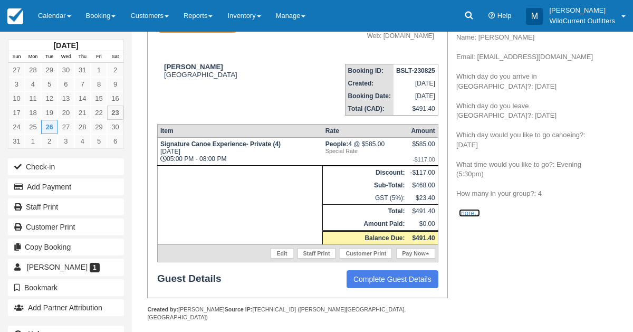
click at [472, 212] on link "more..." at bounding box center [469, 213] width 21 height 8
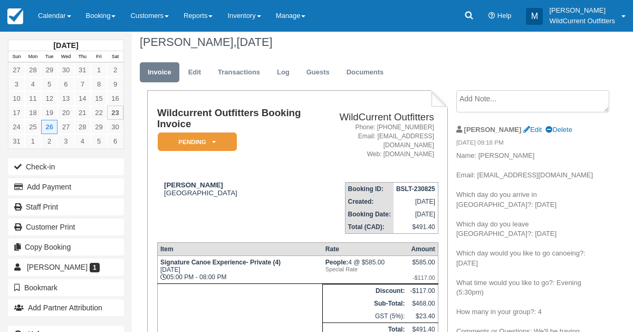
scroll to position [0, 0]
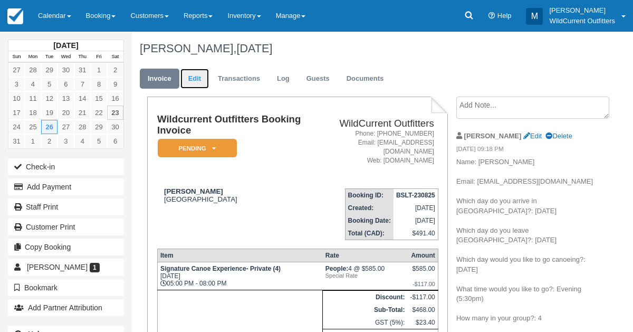
click at [200, 81] on link "Edit" at bounding box center [194, 79] width 28 height 21
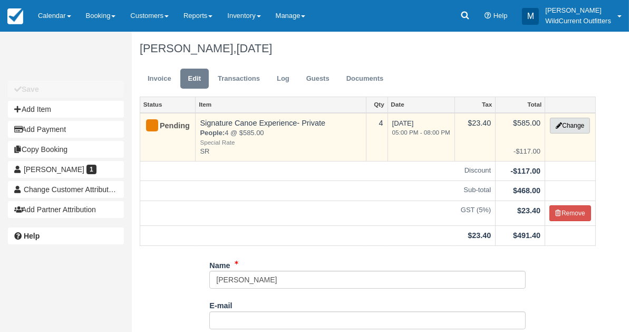
click at [566, 120] on button "Change" at bounding box center [570, 126] width 40 height 16
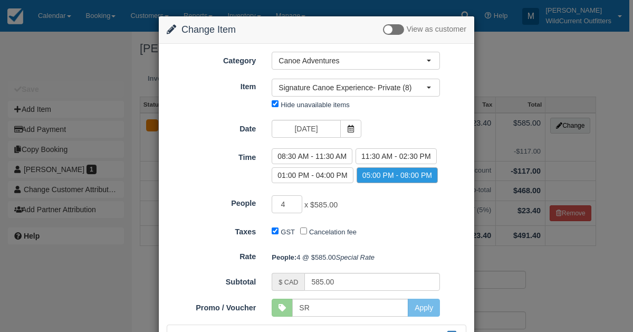
click at [70, 67] on div "Change Item Add Item View as customer Category Canoe Adventures Canoe Adventure…" at bounding box center [316, 166] width 633 height 332
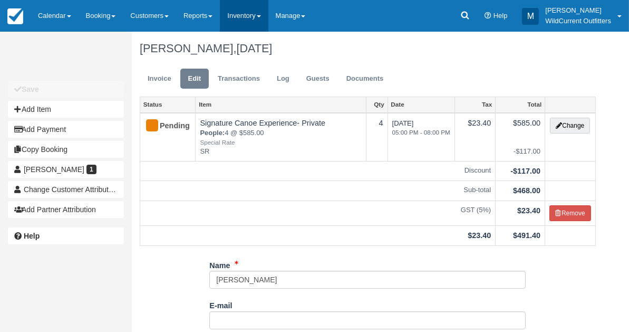
click at [241, 14] on link "Inventory" at bounding box center [244, 16] width 48 height 32
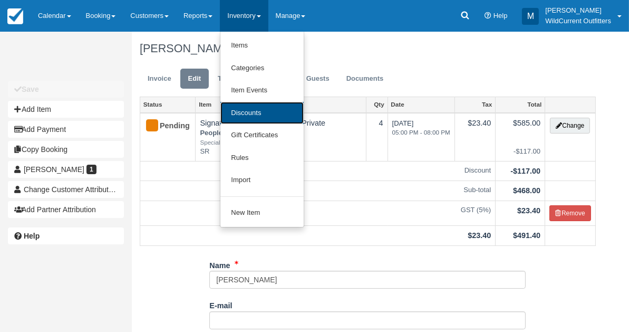
click at [263, 120] on link "Discounts" at bounding box center [261, 113] width 83 height 23
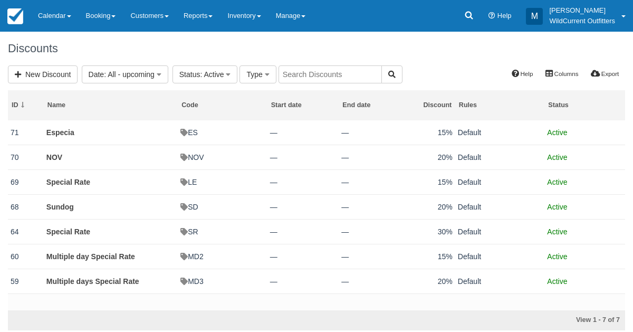
click at [224, 49] on h1 "Discounts" at bounding box center [316, 48] width 617 height 13
click at [53, 17] on link "Calendar" at bounding box center [55, 16] width 48 height 32
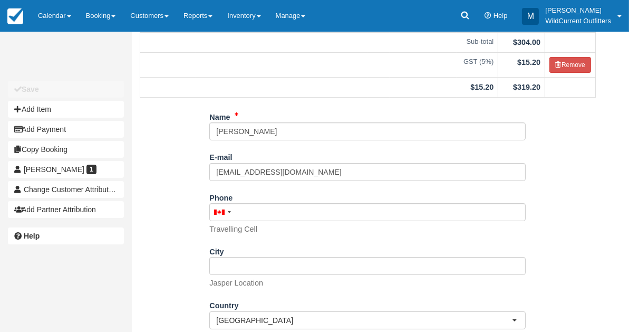
scroll to position [202, 0]
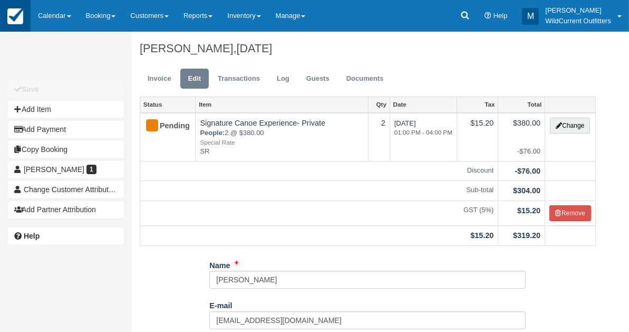
click at [17, 14] on img at bounding box center [15, 16] width 16 height 16
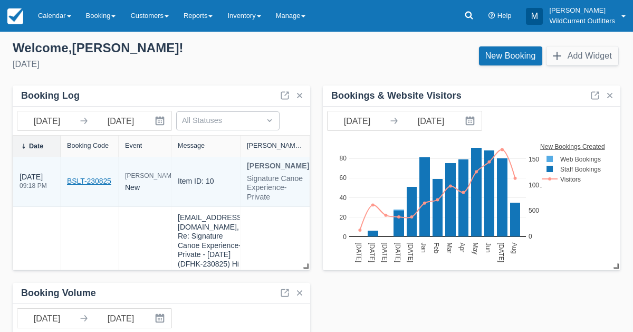
click at [73, 178] on link "BSLT-230825" at bounding box center [89, 181] width 44 height 11
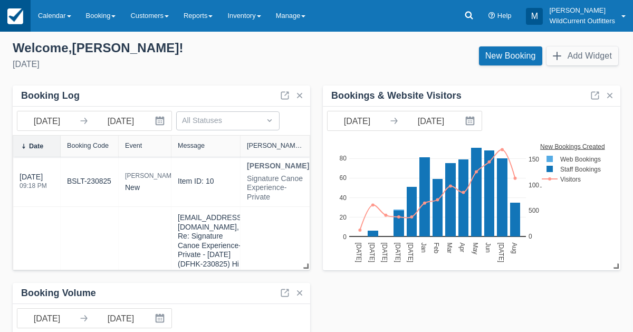
click at [10, 14] on img at bounding box center [15, 16] width 16 height 16
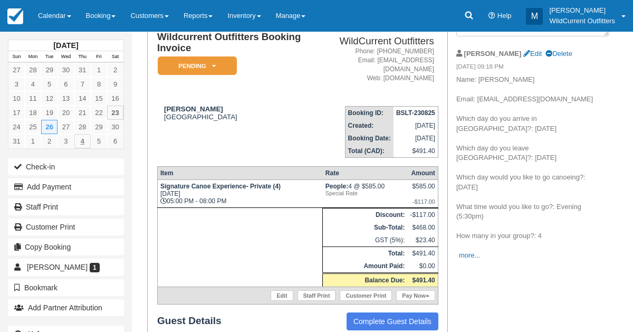
scroll to position [84, 0]
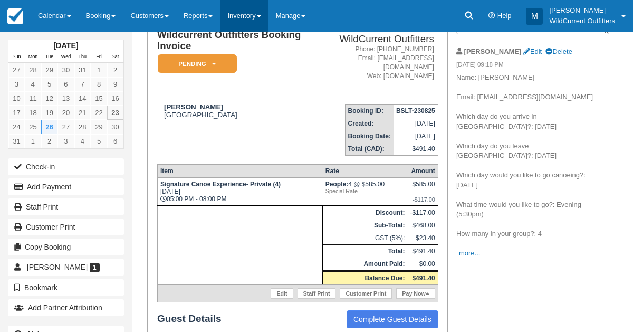
click at [240, 12] on link "Inventory" at bounding box center [244, 16] width 48 height 32
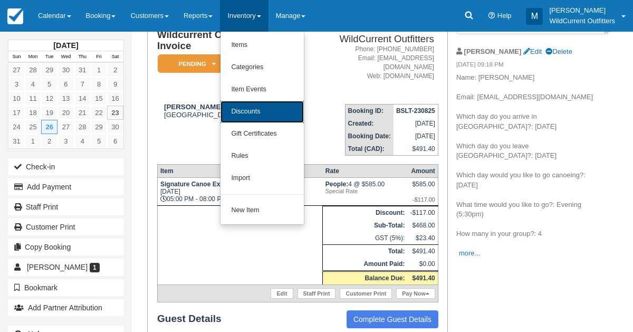
click at [238, 105] on link "Discounts" at bounding box center [261, 112] width 83 height 22
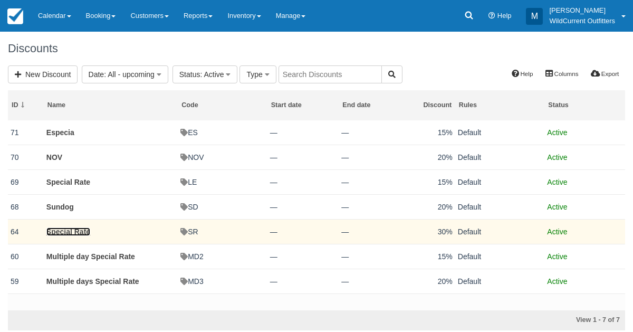
click at [73, 231] on link "Special Rate" at bounding box center [68, 231] width 44 height 8
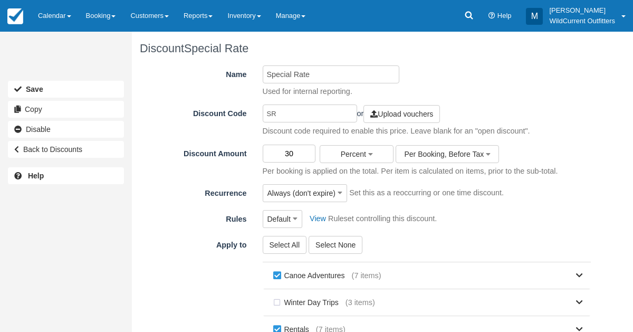
click at [295, 153] on input "30" at bounding box center [289, 154] width 53 height 18
type input "3"
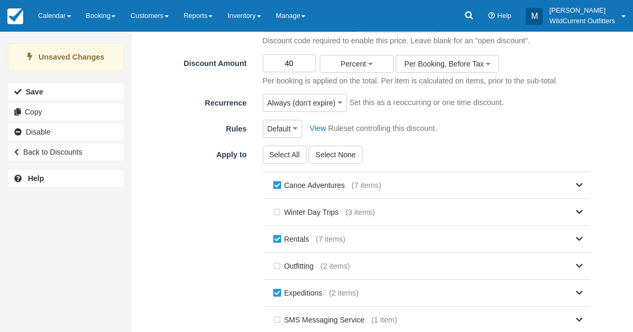
scroll to position [209, 0]
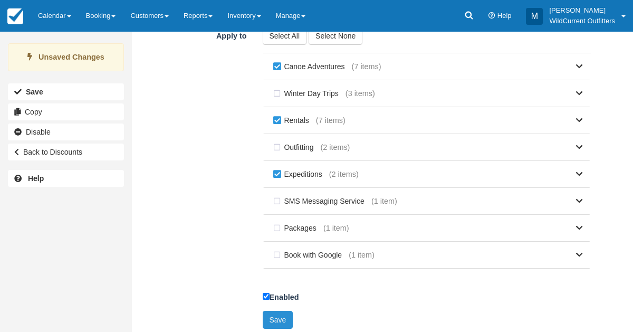
type input "40"
click at [281, 322] on button "Save" at bounding box center [278, 320] width 31 height 18
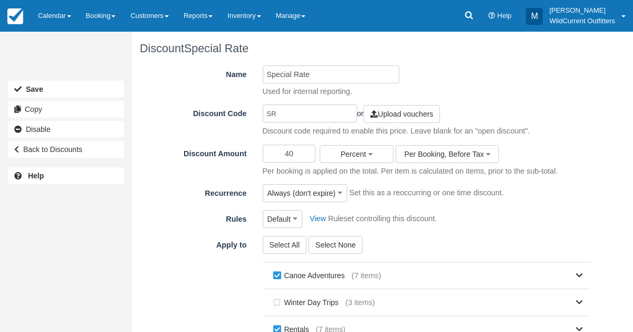
scroll to position [205, 0]
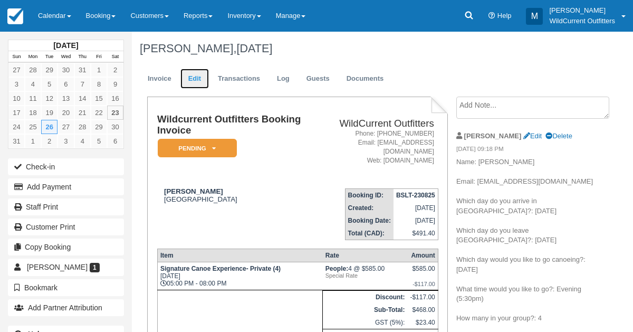
click at [191, 80] on link "Edit" at bounding box center [194, 79] width 28 height 21
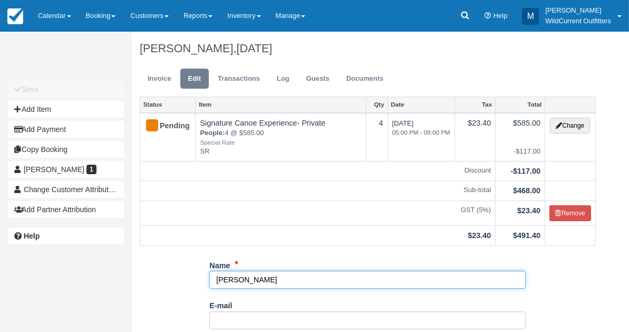
click at [215, 277] on input "[PERSON_NAME]" at bounding box center [367, 280] width 316 height 18
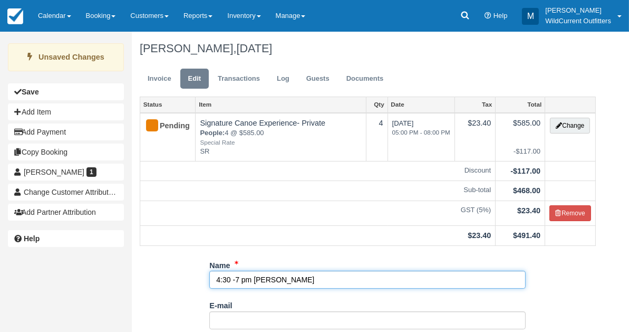
click at [303, 274] on input "4:30 -7 pm [PERSON_NAME]" at bounding box center [367, 280] width 316 height 18
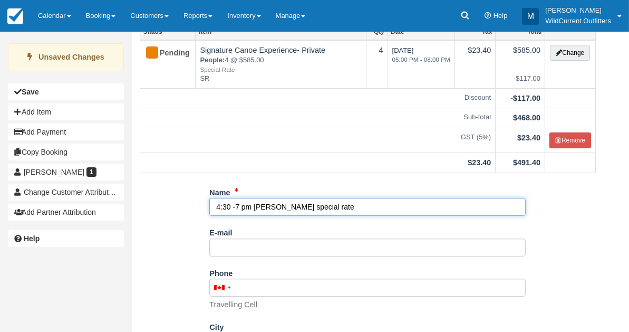
scroll to position [202, 0]
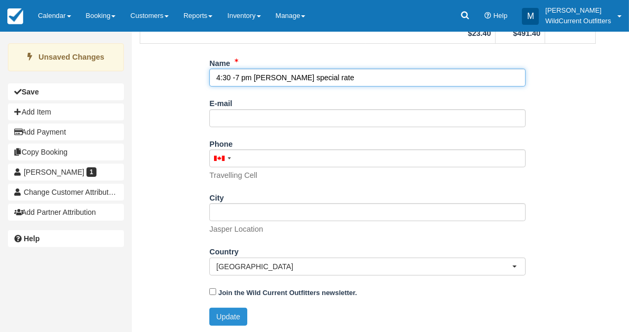
type input "4:30 -7 pm [PERSON_NAME] special rate"
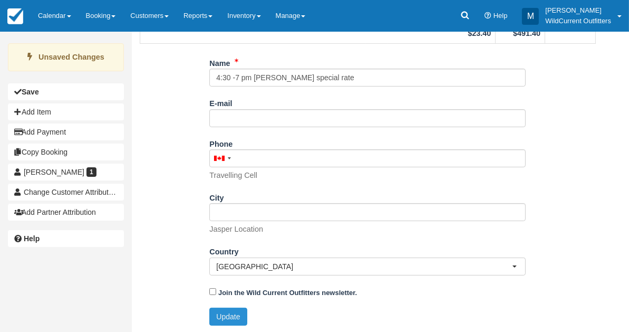
click at [226, 308] on button "Update" at bounding box center [227, 316] width 37 height 18
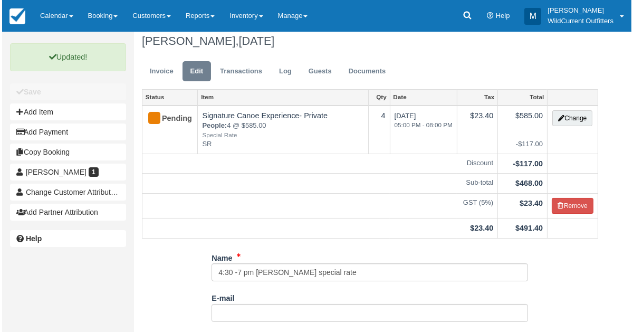
scroll to position [0, 0]
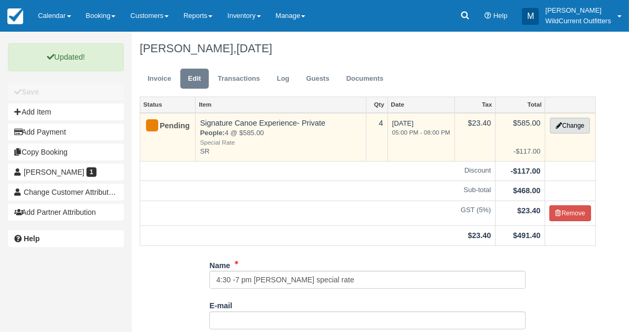
click at [561, 118] on button "Change" at bounding box center [570, 126] width 40 height 16
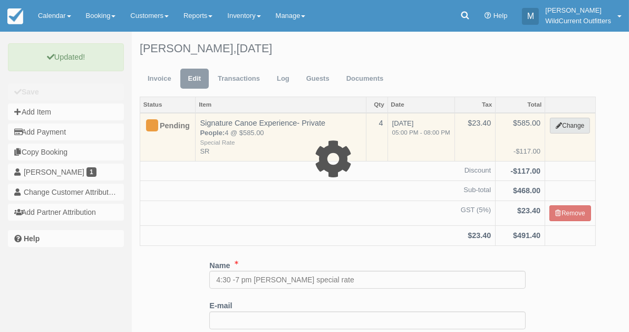
type input "585.00"
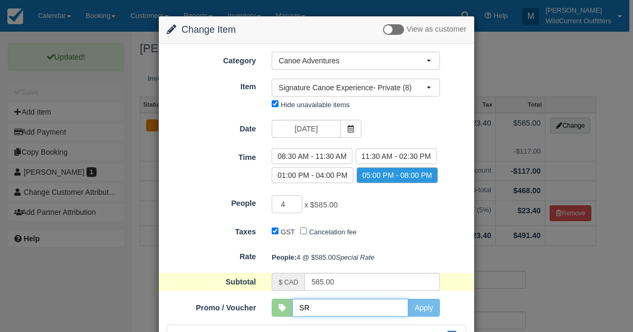
click at [313, 316] on input "SR" at bounding box center [350, 307] width 116 height 18
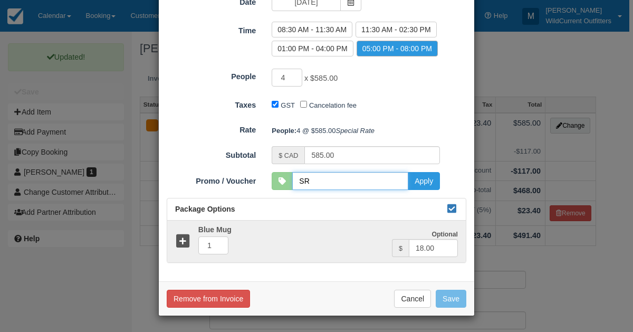
scroll to position [141, 0]
click at [420, 188] on button "Apply" at bounding box center [424, 181] width 32 height 18
type input "SR"
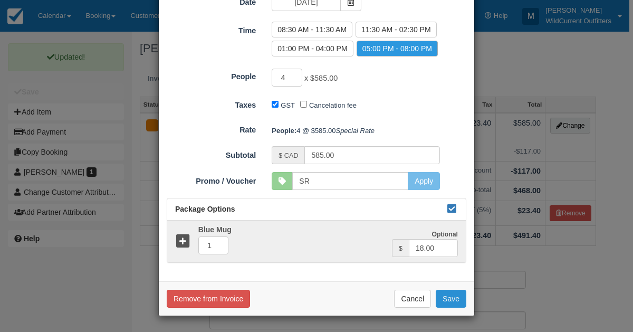
click at [456, 302] on button "Save" at bounding box center [451, 299] width 31 height 18
checkbox input "false"
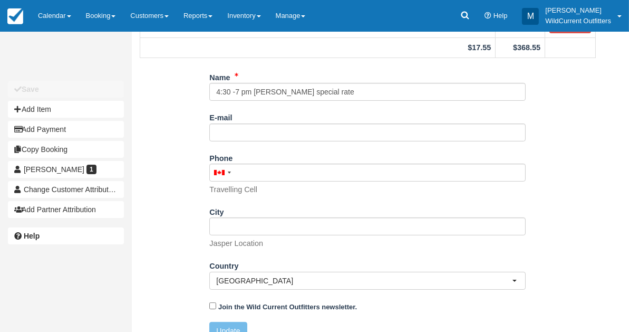
scroll to position [192, 0]
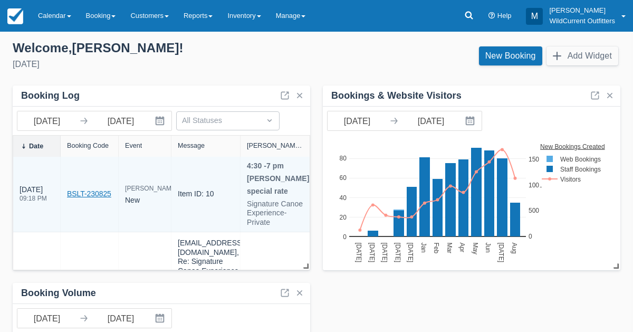
click at [74, 196] on link "BSLT-230825" at bounding box center [89, 193] width 44 height 11
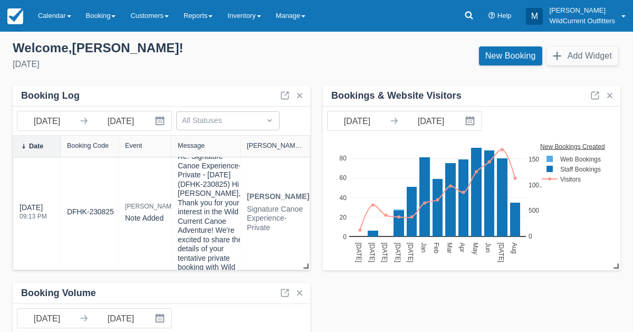
scroll to position [102, 0]
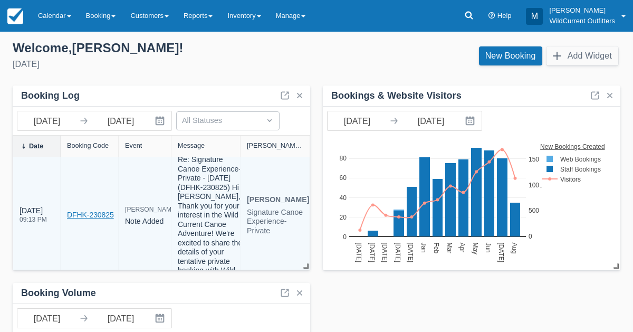
click at [82, 209] on link "DFHK-230825" at bounding box center [90, 214] width 47 height 11
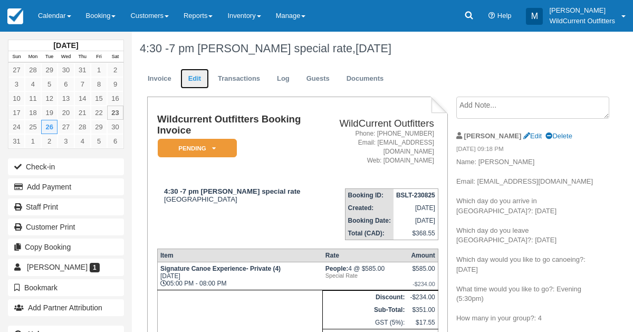
click at [195, 86] on link "Edit" at bounding box center [194, 79] width 28 height 21
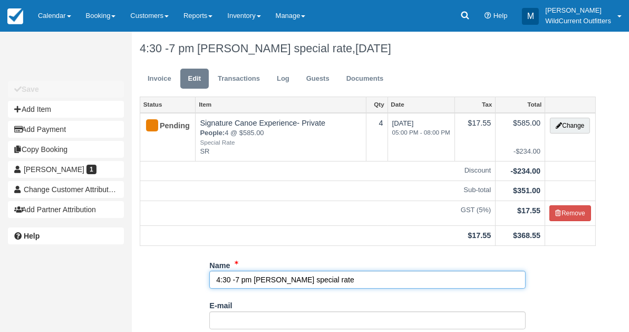
click at [228, 280] on input "4:30 -7 pm [PERSON_NAME] special rate" at bounding box center [367, 280] width 316 height 18
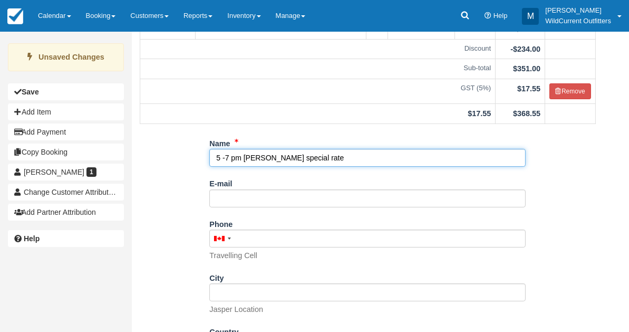
scroll to position [123, 0]
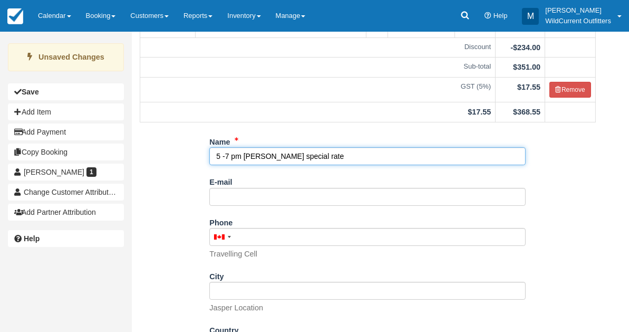
type input "5 -7 pm [PERSON_NAME] special rate"
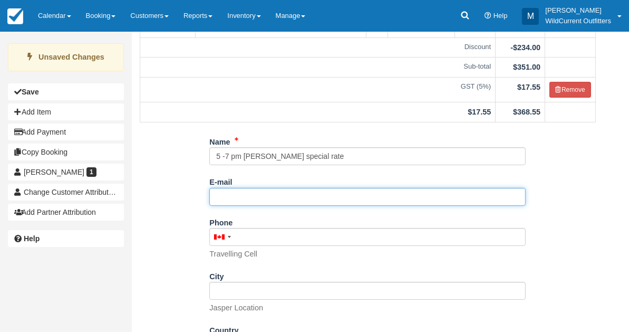
click at [305, 202] on input "E-mail" at bounding box center [367, 197] width 316 height 18
paste input "[EMAIL_ADDRESS][DOMAIN_NAME]"
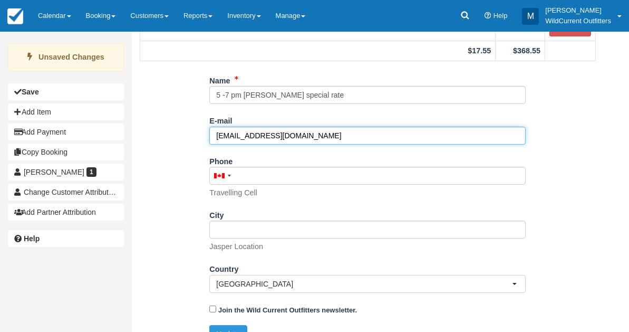
scroll to position [202, 0]
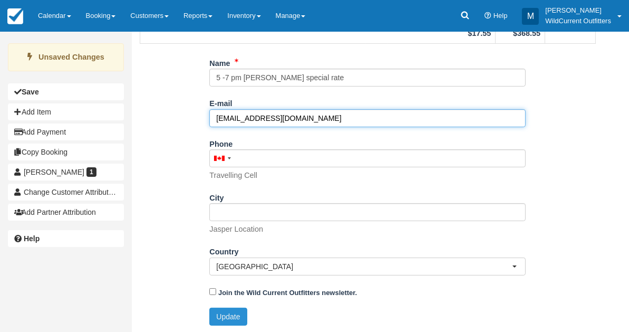
type input "[EMAIL_ADDRESS][DOMAIN_NAME]"
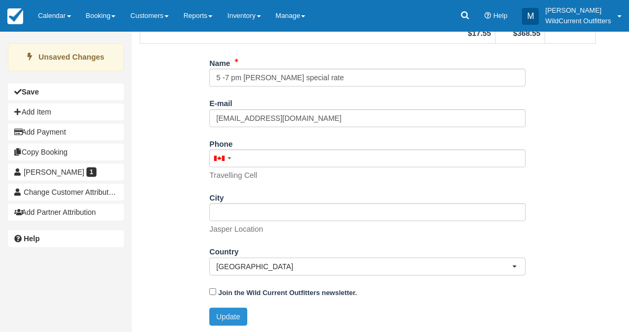
click at [229, 310] on button "Update" at bounding box center [227, 316] width 37 height 18
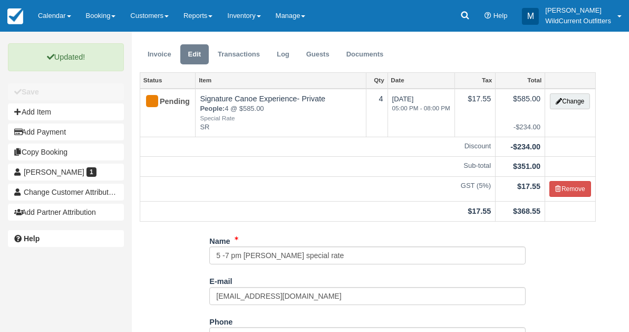
scroll to position [0, 0]
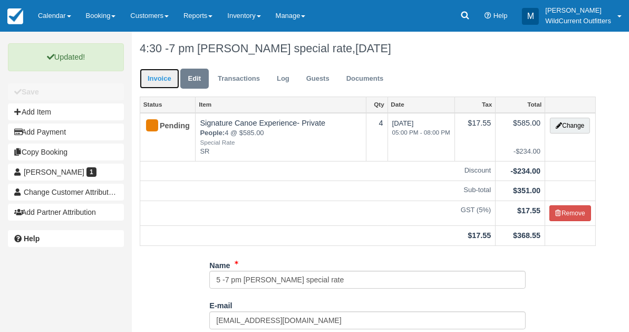
click at [156, 76] on link "Invoice" at bounding box center [160, 79] width 40 height 21
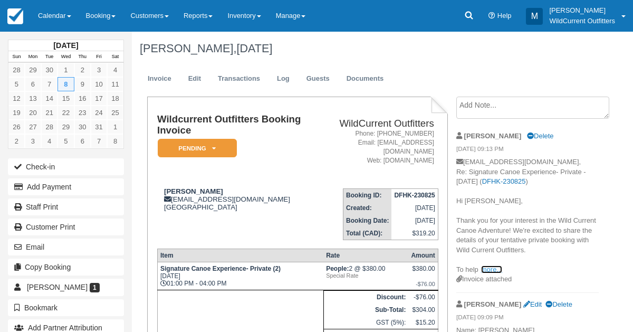
click at [495, 268] on link "more..." at bounding box center [491, 269] width 21 height 8
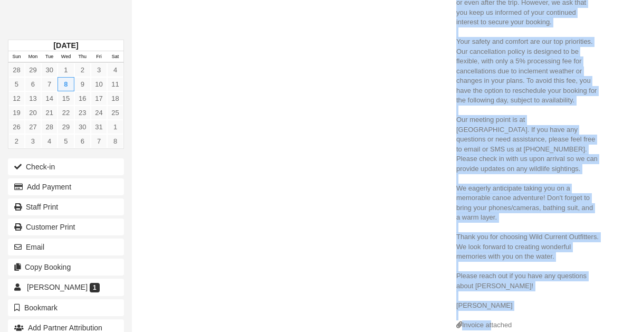
scroll to position [452, 0]
drag, startPoint x: 457, startPoint y: 218, endPoint x: 490, endPoint y: 301, distance: 89.0
click at [490, 301] on p "stevensonvictoria48@gmail.com, Re: Signature Canoe Experience- Private - Wed Oc…" at bounding box center [527, 12] width 142 height 615
copy p "Thank you for your interest in the Wild Current Canoe Adventure! We're excited …"
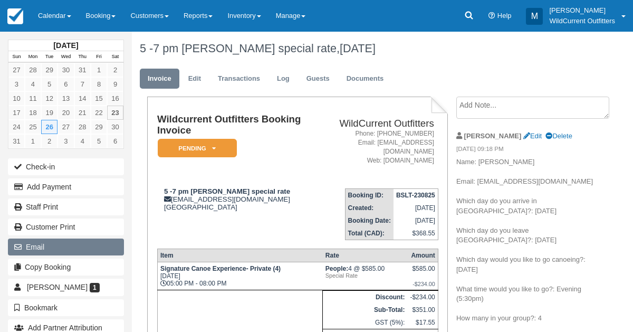
click at [42, 252] on button "Email" at bounding box center [66, 246] width 116 height 17
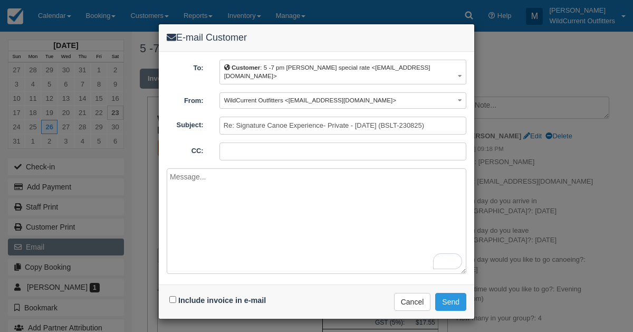
paste textarea "Hi Sima, Thank you for your interest in the Wild Current Canoe Adventure! We ap…"
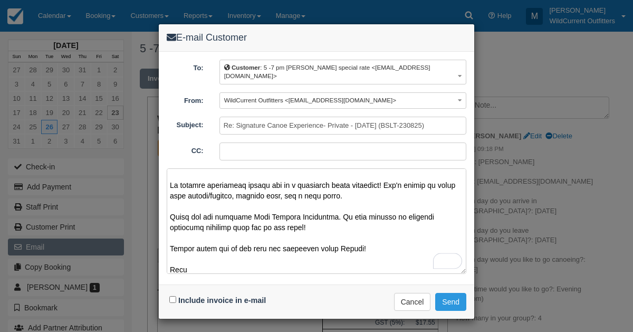
scroll to position [255, 0]
type textarea "Hi Sima, Thank you for your interest in the Wild Current Canoe Adventure! We ap…"
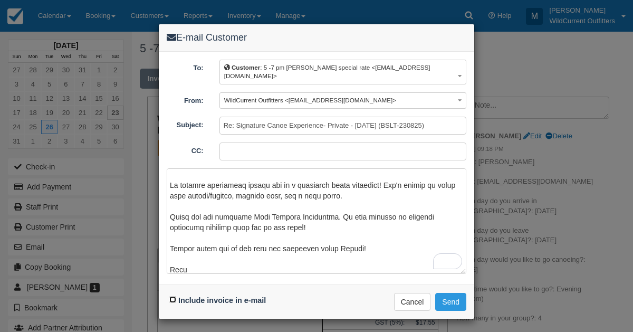
click at [171, 296] on input "Include invoice in e-mail" at bounding box center [172, 299] width 7 height 7
checkbox input "true"
click at [444, 293] on button "Send" at bounding box center [450, 302] width 31 height 18
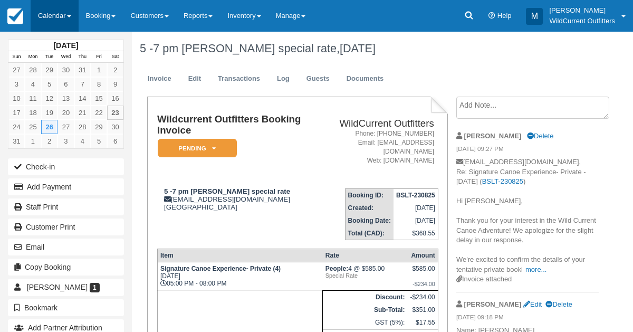
click at [41, 23] on link "Calendar" at bounding box center [55, 16] width 48 height 32
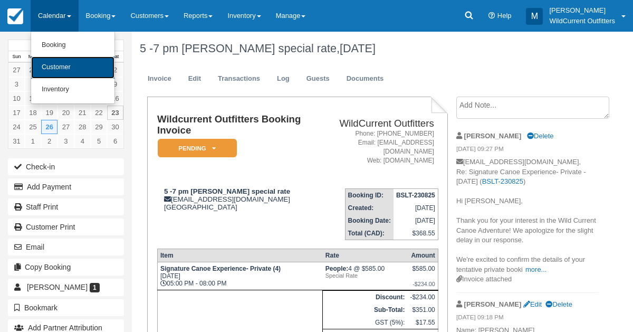
click at [50, 70] on link "Customer" at bounding box center [72, 67] width 83 height 22
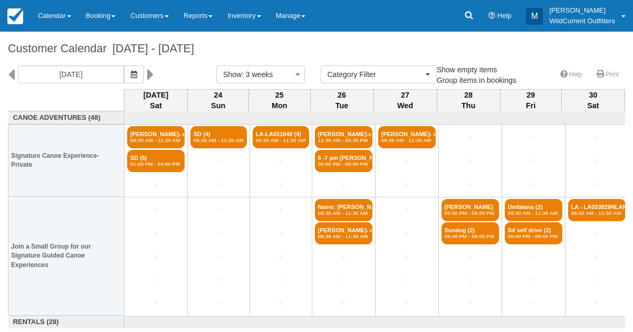
select select
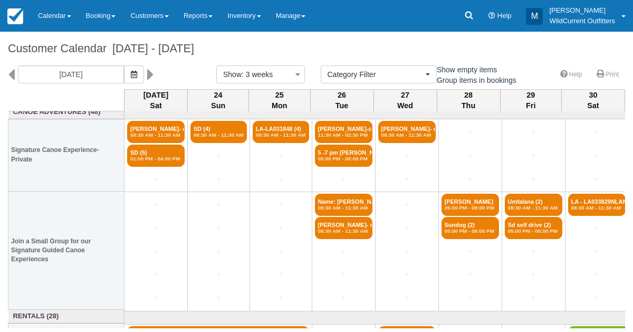
scroll to position [13, 0]
